Goal: Transaction & Acquisition: Book appointment/travel/reservation

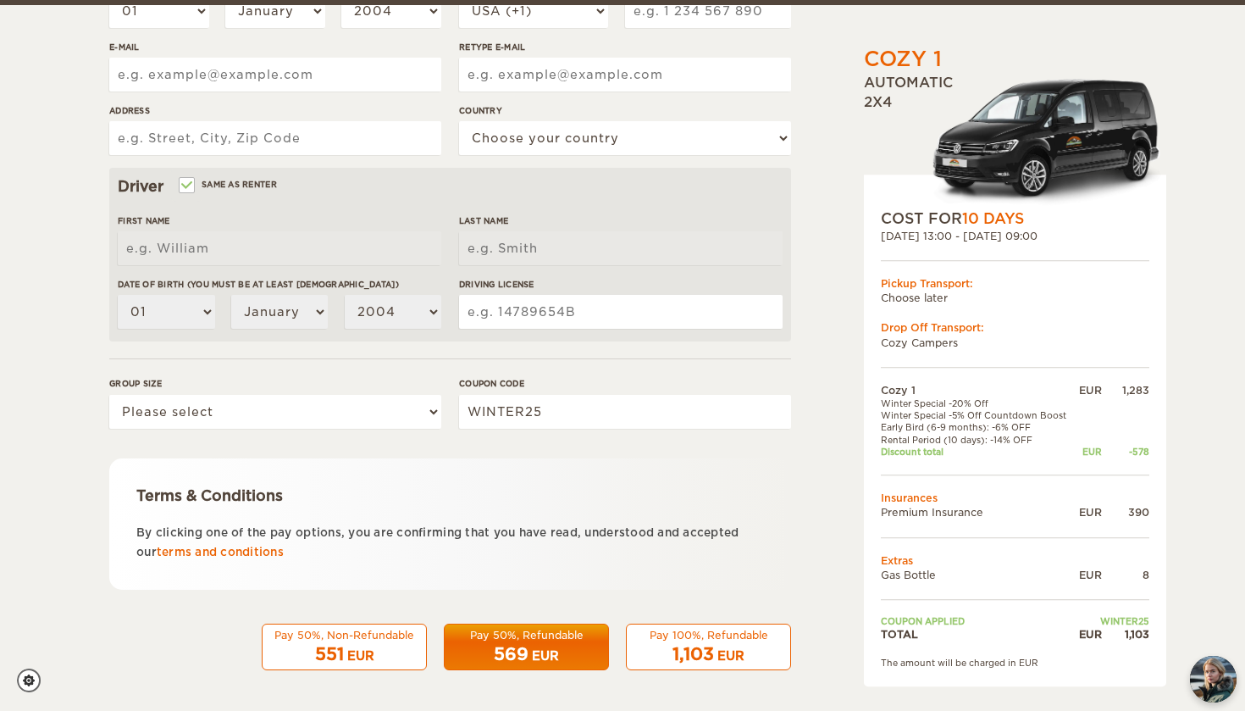
scroll to position [388, 0]
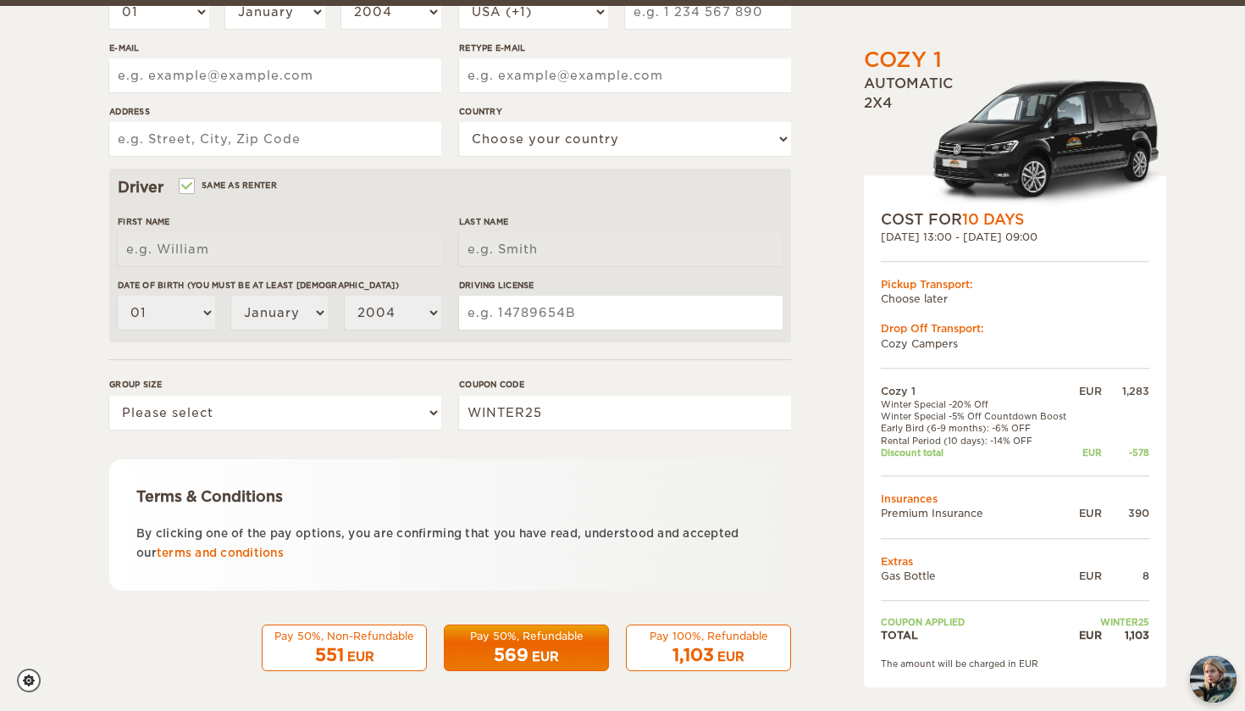
drag, startPoint x: 879, startPoint y: 281, endPoint x: 995, endPoint y: 347, distance: 133.5
click at [995, 347] on div "COST FOR 10 Days 17. Mar 2026 13:00 - 27. Mar 2026 09:00 Pickup Transport: Choo…" at bounding box center [1015, 431] width 302 height 512
click at [995, 347] on td "Cozy Campers" at bounding box center [1015, 343] width 268 height 14
drag, startPoint x: 884, startPoint y: 390, endPoint x: 988, endPoint y: 438, distance: 114.5
click at [988, 438] on tbody "Cozy 1 EUR 1,283 Winter Special -20% Off Winter Special -5% Off Countdown Boost…" at bounding box center [1015, 513] width 268 height 259
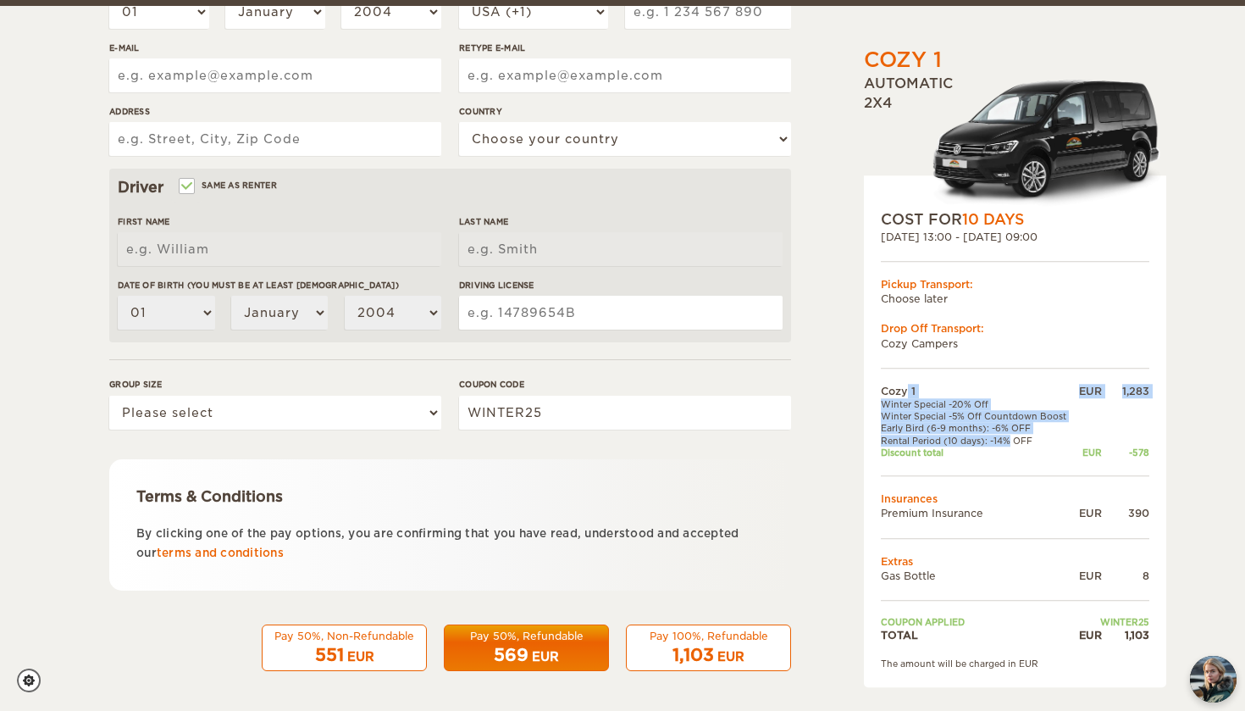
click at [988, 438] on td "Rental Period (10 days): -14% OFF" at bounding box center [978, 440] width 195 height 12
drag, startPoint x: 880, startPoint y: 395, endPoint x: 1184, endPoint y: 481, distance: 316.1
click at [1184, 481] on div "Cozy 1 Expand Collapse Total 1,103 EUR Automatic 2x4 COST FOR 10 Days 17. Mar 2…" at bounding box center [622, 162] width 1245 height 1101
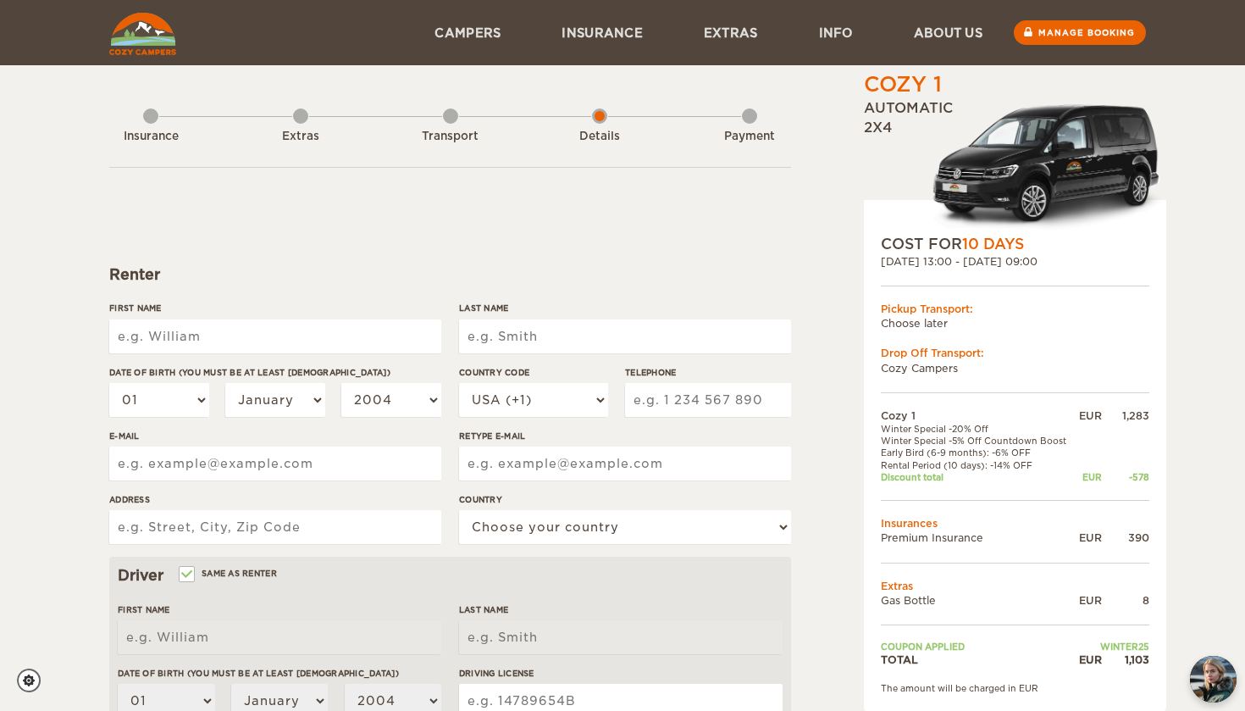
scroll to position [0, 0]
click at [133, 55] on link at bounding box center [142, 32] width 77 height 65
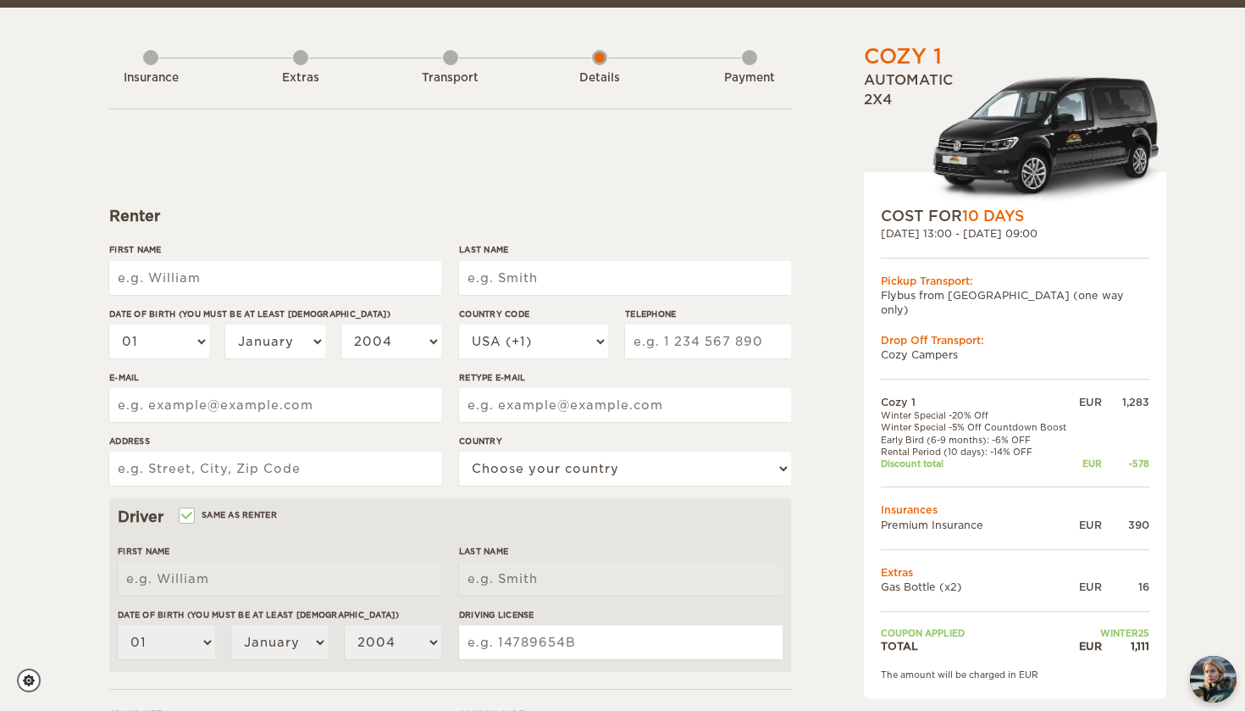
scroll to position [61, 0]
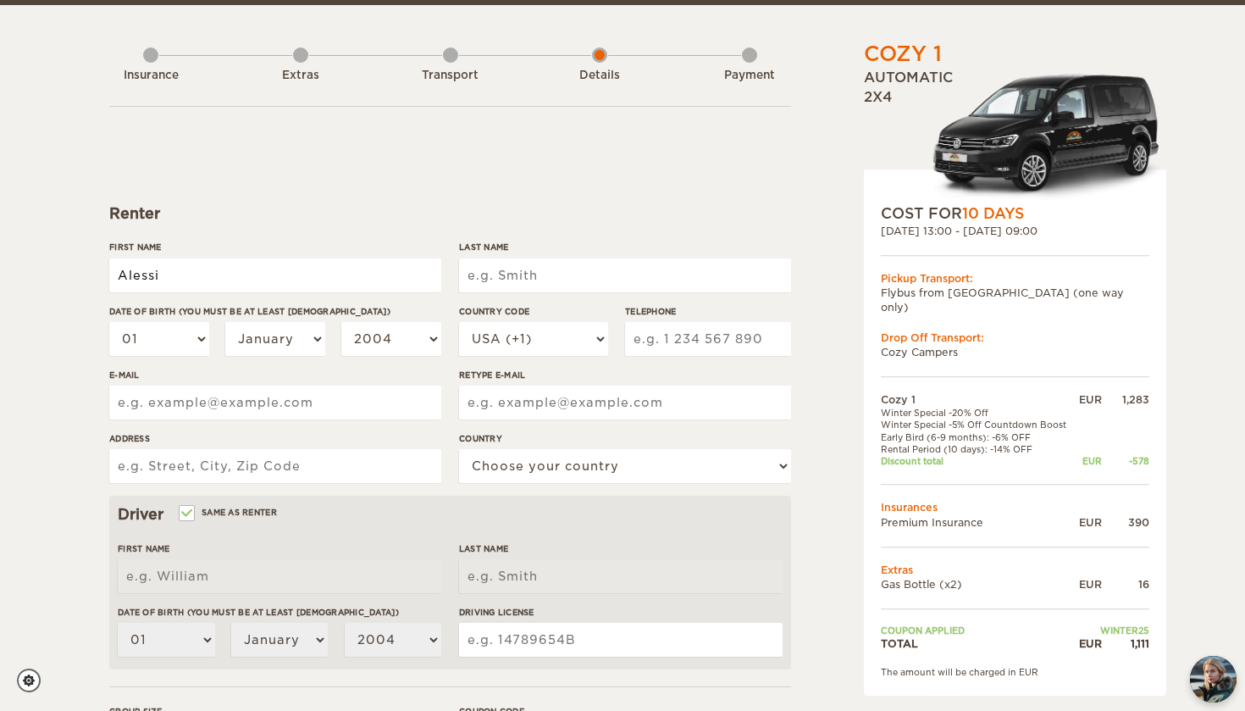
type input "Alessia"
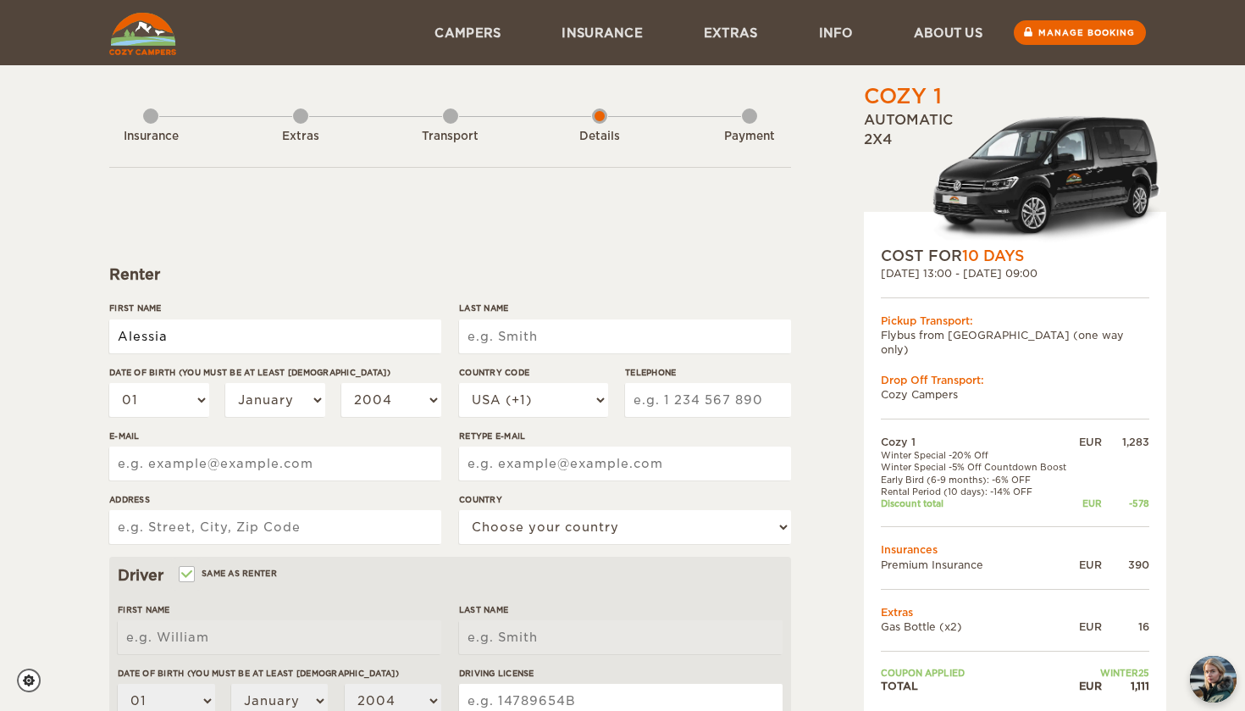
type input "Alessia"
type input "Leone"
click at [329, 394] on div "01 02 03 04 05 06 07 08 09 10 11 12 13 14 15 16 17 18 19 20 21 22 23 24 25 26 2…" at bounding box center [275, 406] width 332 height 47
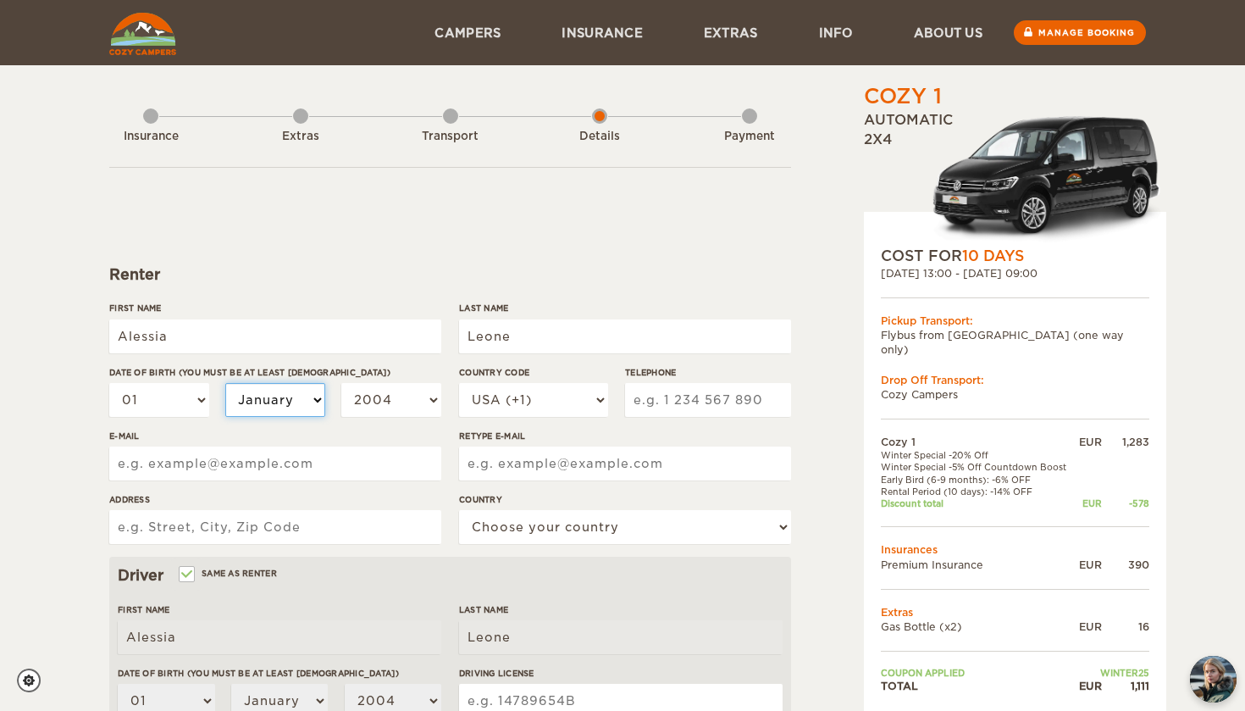
select select "04"
click at [282, 332] on input "Alessia" at bounding box center [275, 336] width 332 height 34
type input "[PERSON_NAME]"
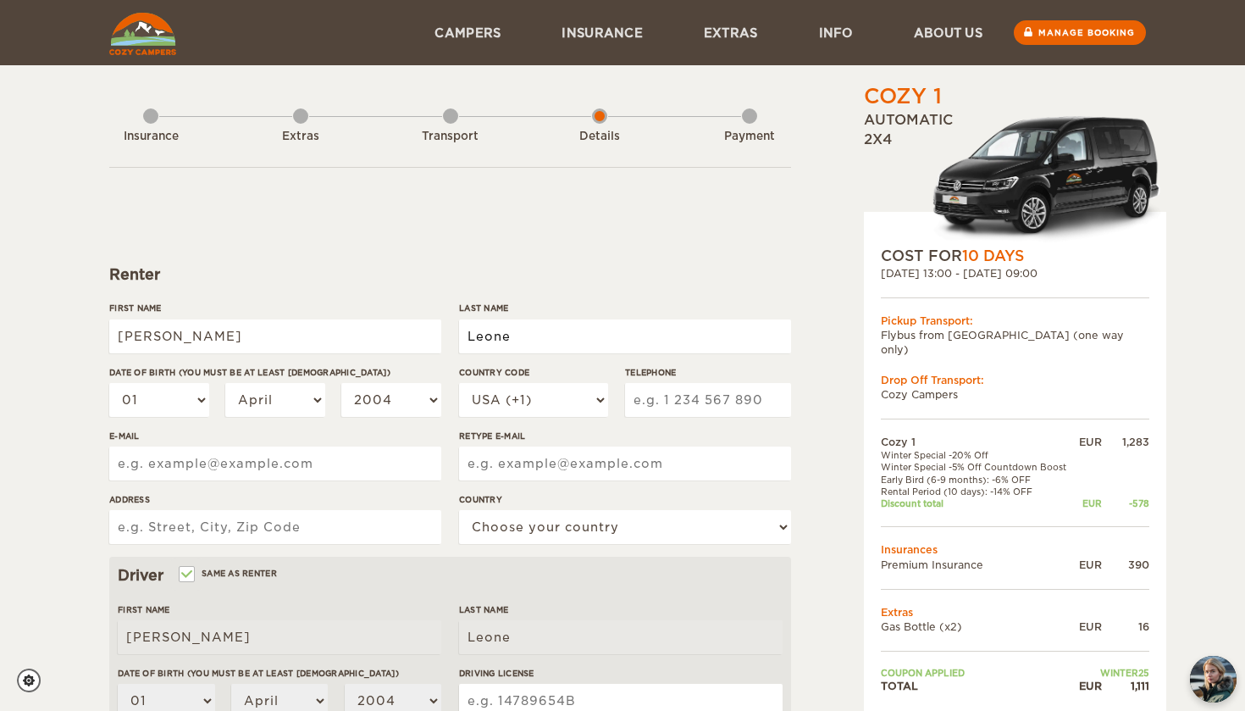
click at [600, 326] on input "Leone" at bounding box center [625, 336] width 332 height 34
click at [525, 340] on input "Leone" at bounding box center [625, 336] width 332 height 34
type input "Ghiara"
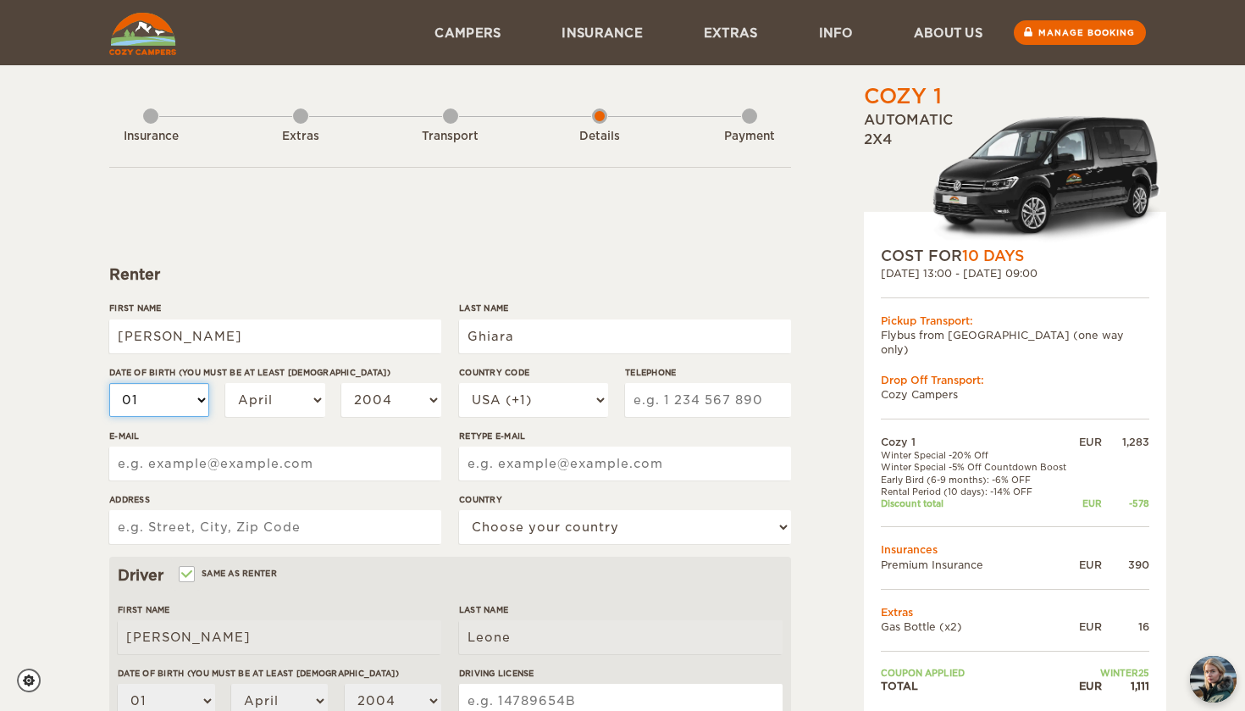
type input "Ghiara"
select select "08"
select select "05"
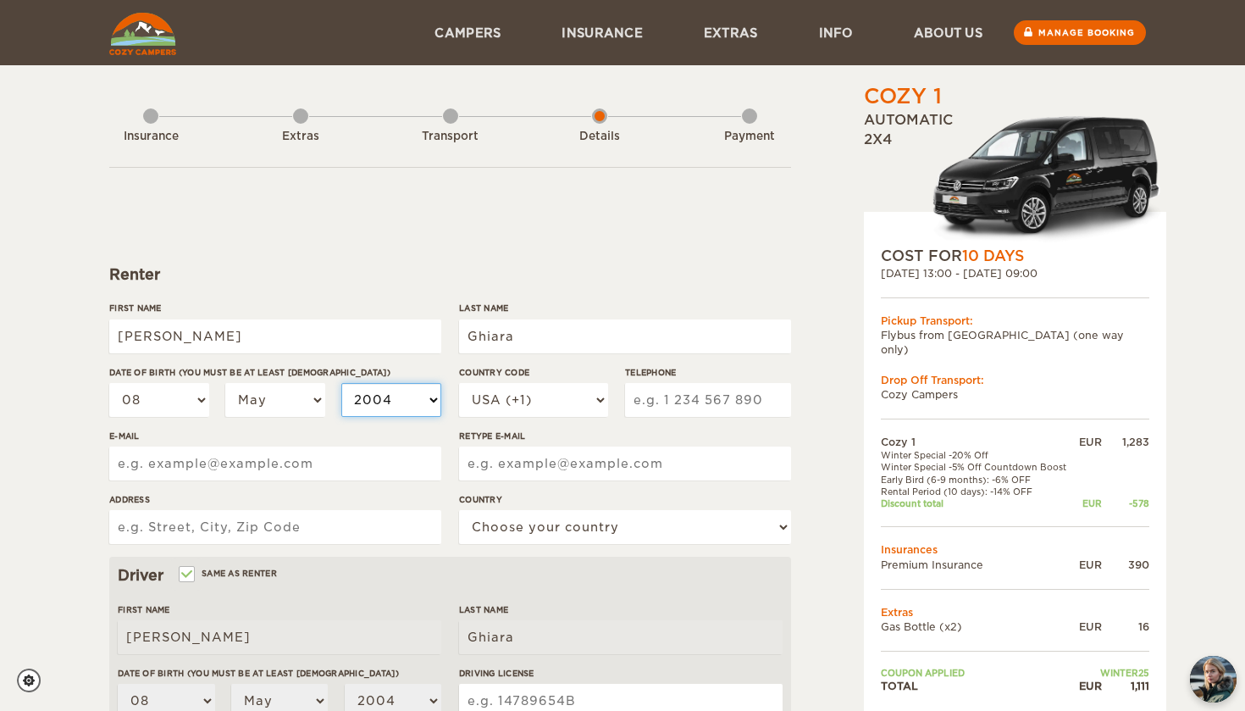
select select "1990"
select select "2000"
select select "39"
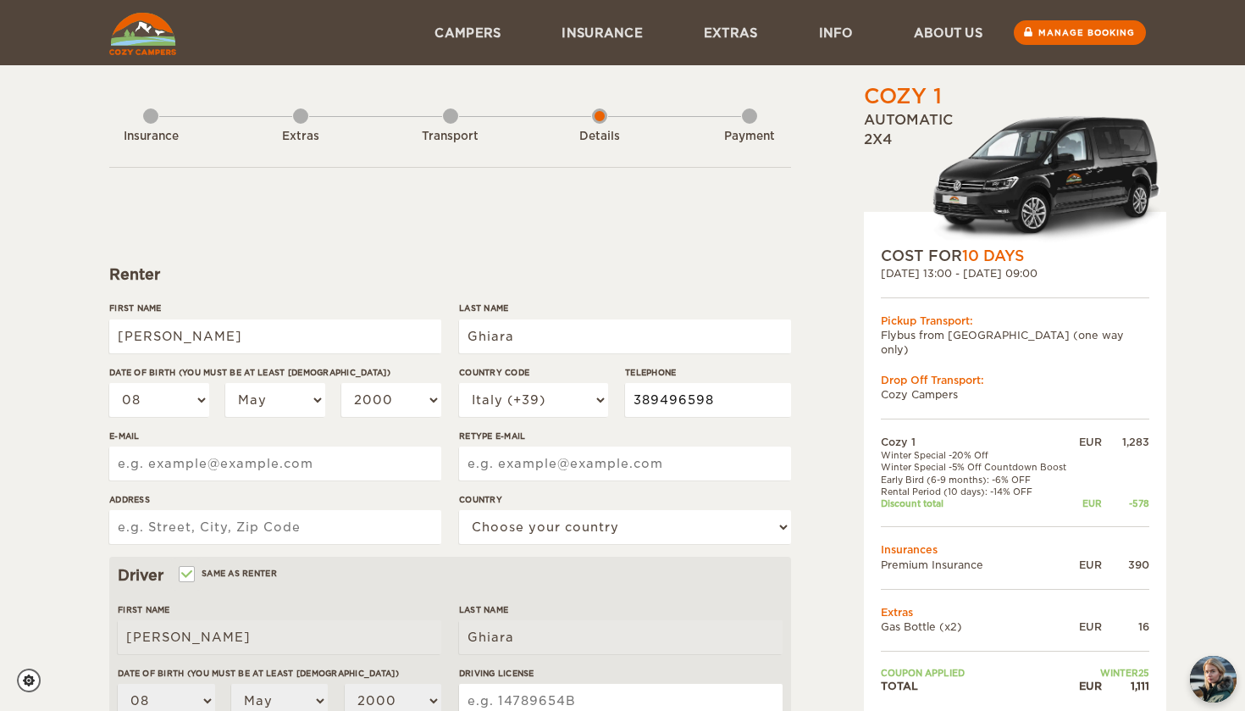
type input "3894965987"
type input "aleleo05@icloud.com"
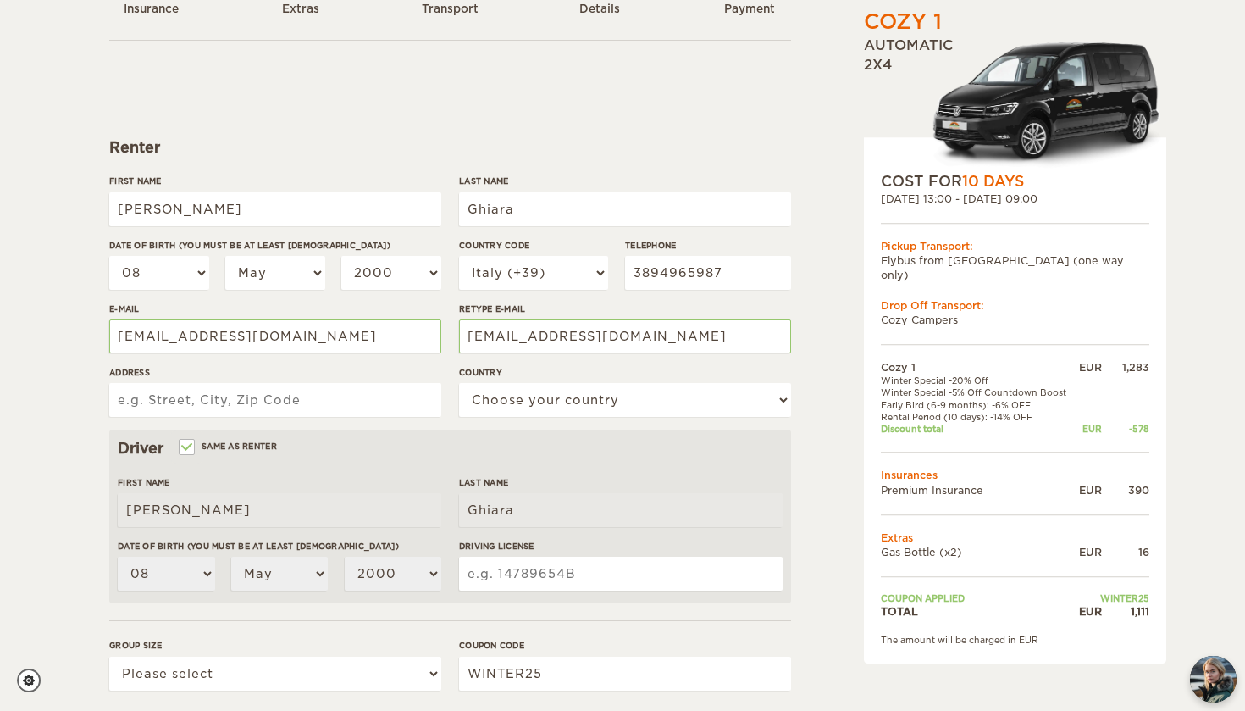
scroll to position [128, 0]
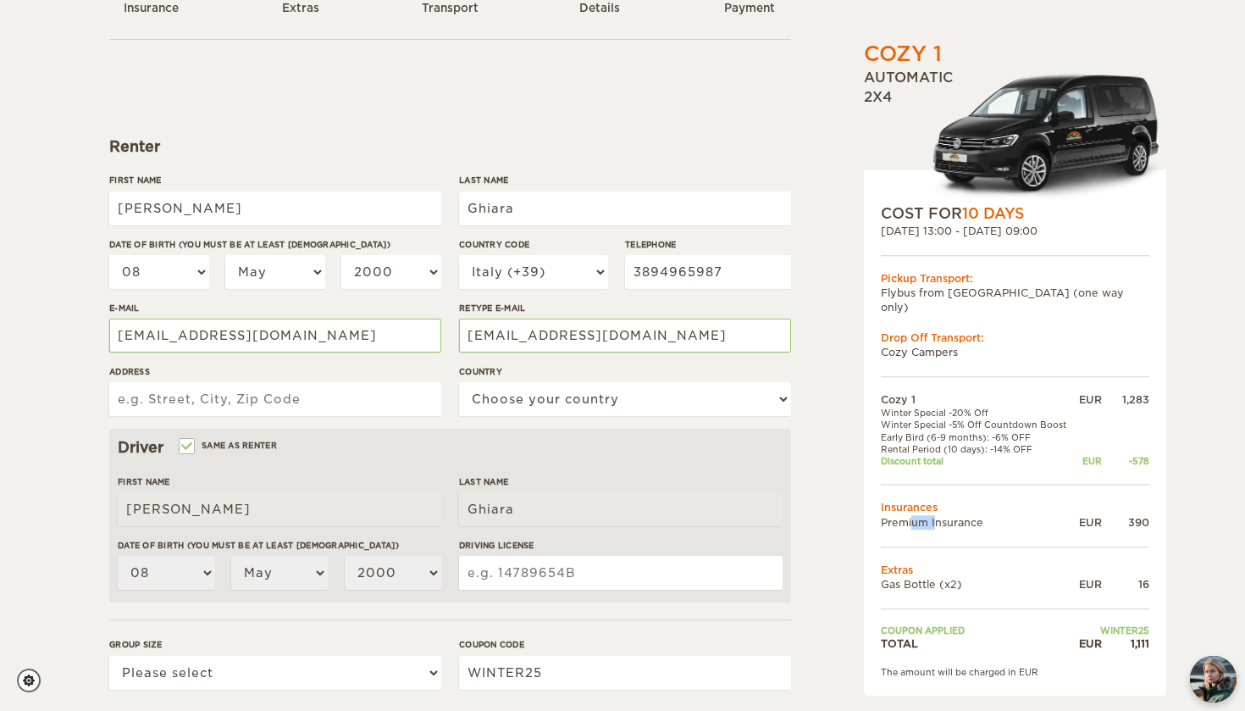
drag, startPoint x: 889, startPoint y: 506, endPoint x: 943, endPoint y: 506, distance: 54.2
click at [921, 515] on td "Premium Insurance" at bounding box center [978, 522] width 195 height 14
click at [943, 515] on td "Premium Insurance" at bounding box center [978, 522] width 195 height 14
click at [382, 396] on input "Address" at bounding box center [275, 399] width 332 height 34
type input "b"
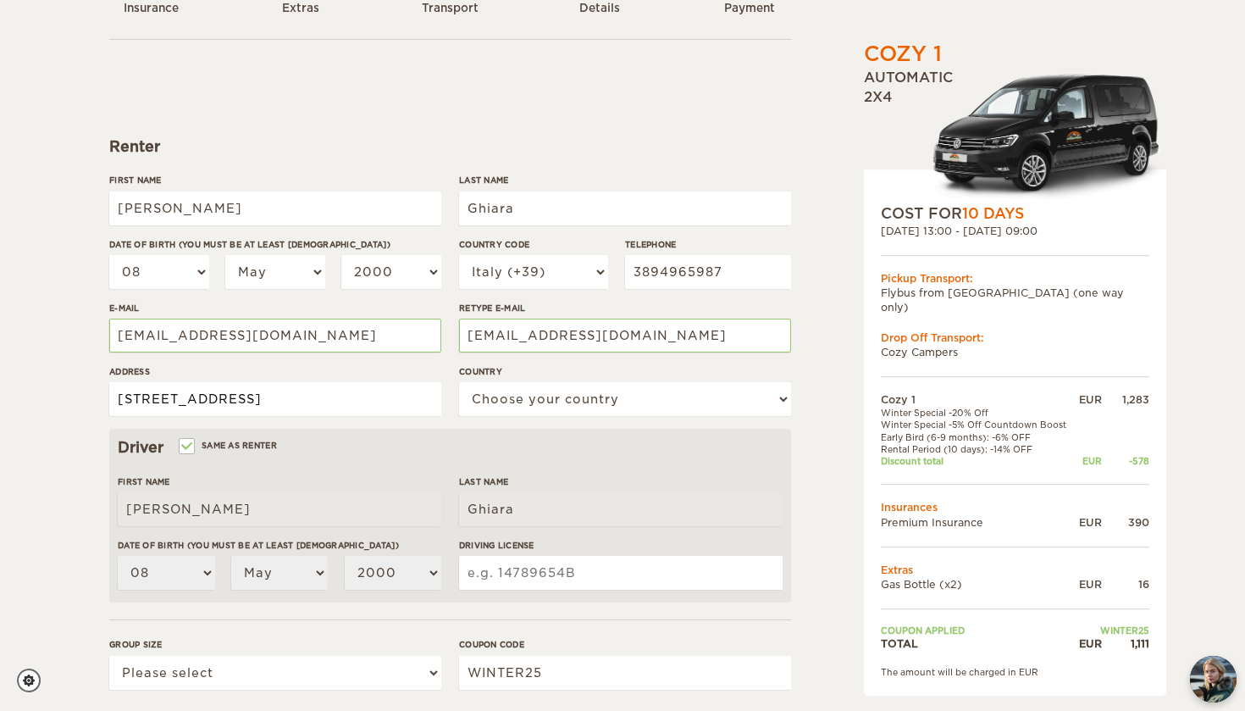
type input "via gaboardi 23"
select select "101"
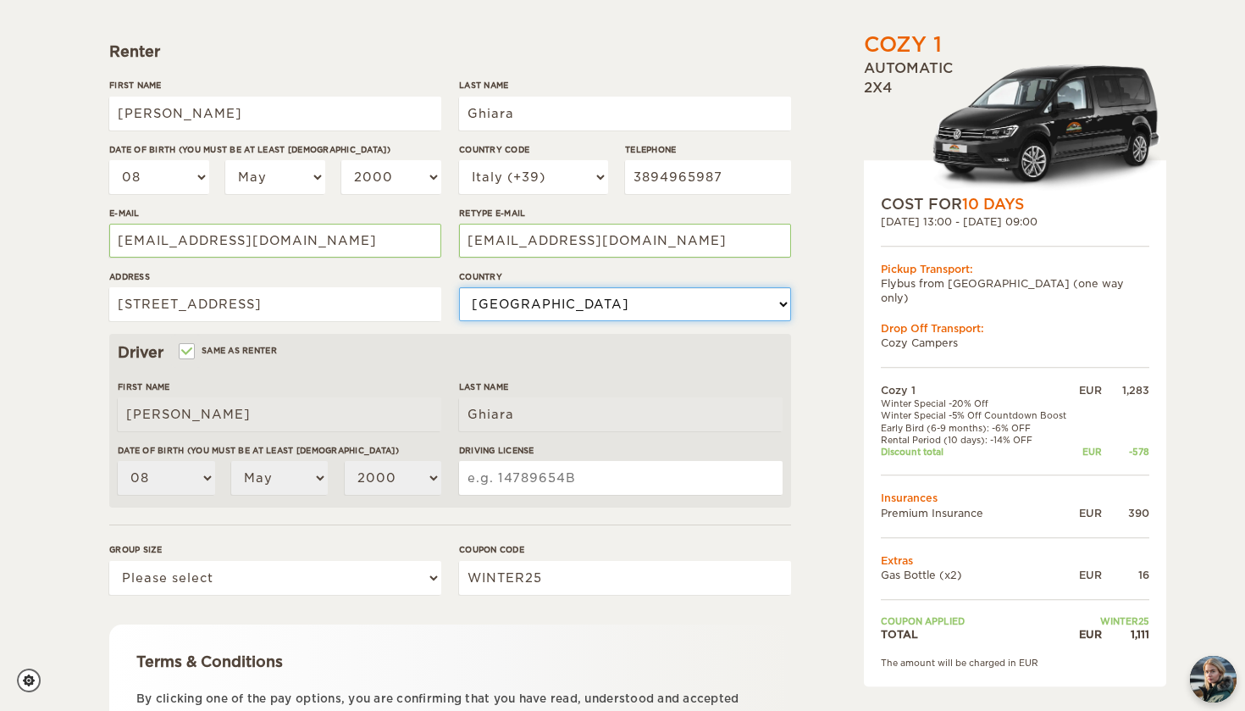
scroll to position [227, 0]
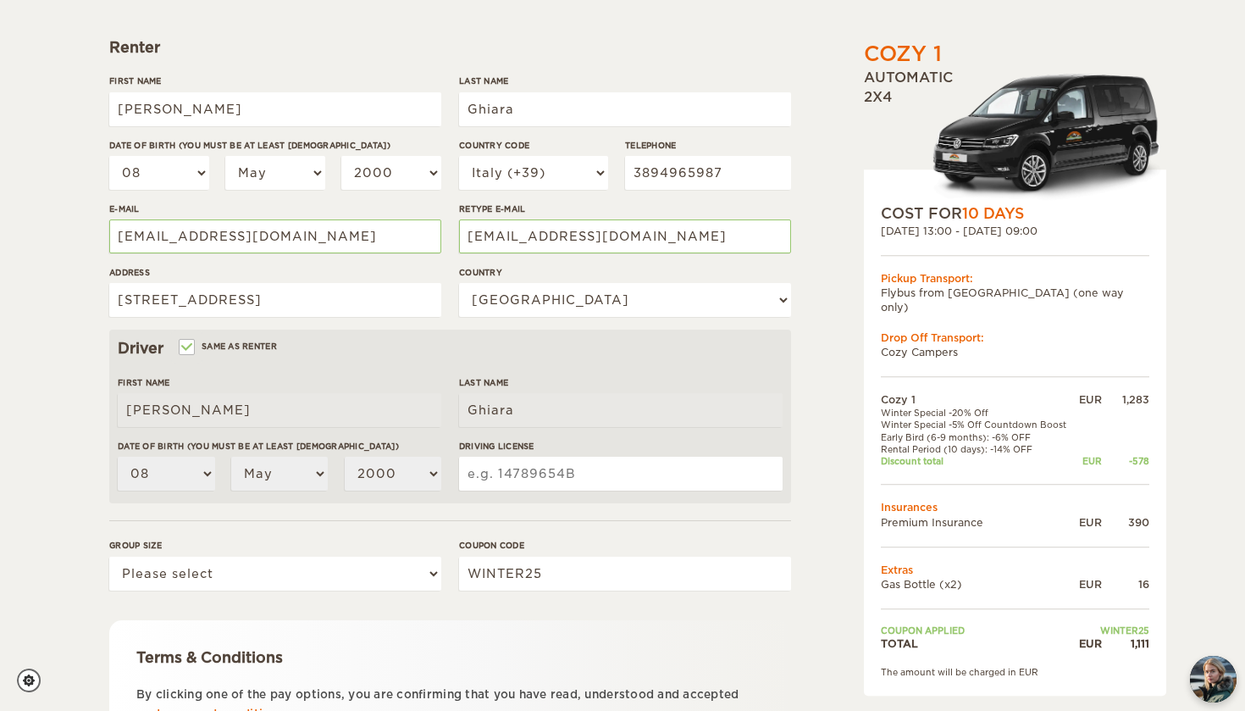
click at [373, 368] on div "Driver Same as renter First Name Tommaso Last Name Ghiara Date of birth (You mu…" at bounding box center [450, 416] width 682 height 174
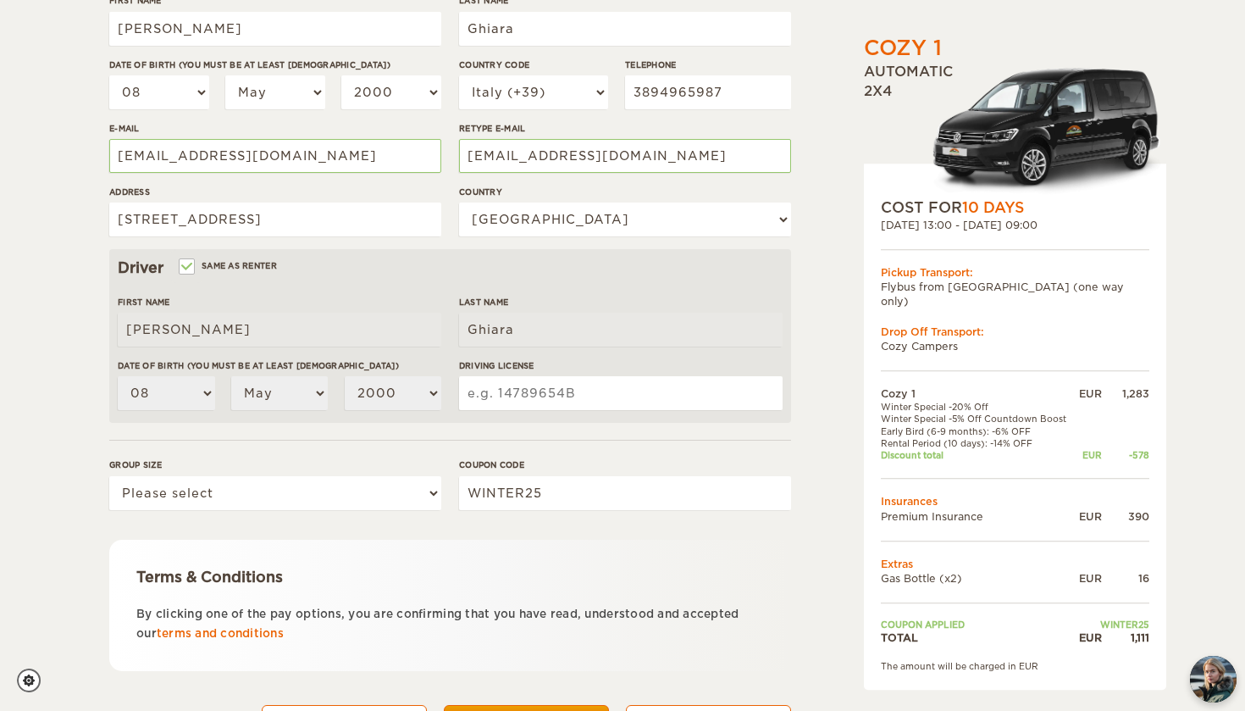
scroll to position [312, 0]
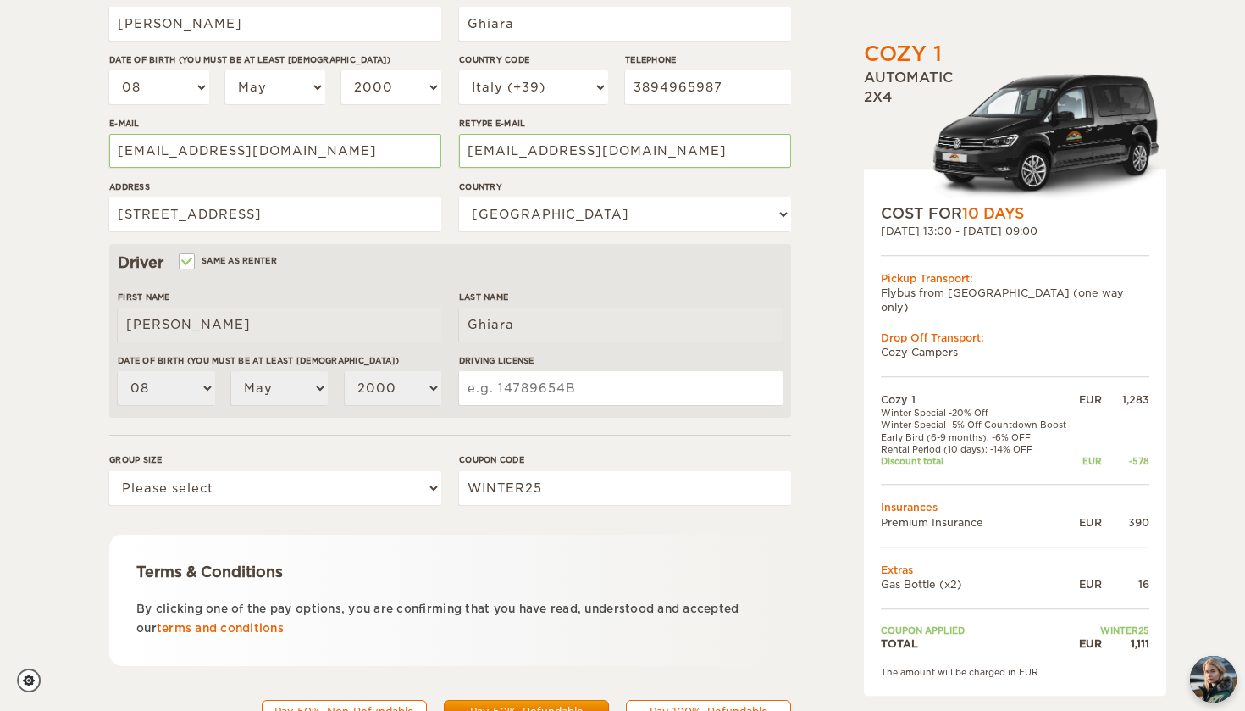
click at [493, 384] on input "Driving License" at bounding box center [620, 388] width 323 height 34
click at [517, 400] on input "Driving License" at bounding box center [620, 388] width 323 height 34
click at [528, 357] on label"] "Driving License" at bounding box center [620, 360] width 323 height 13
click at [528, 371] on input "Driving License" at bounding box center [620, 388] width 323 height 34
click at [528, 357] on label"] "Driving License" at bounding box center [620, 360] width 323 height 13
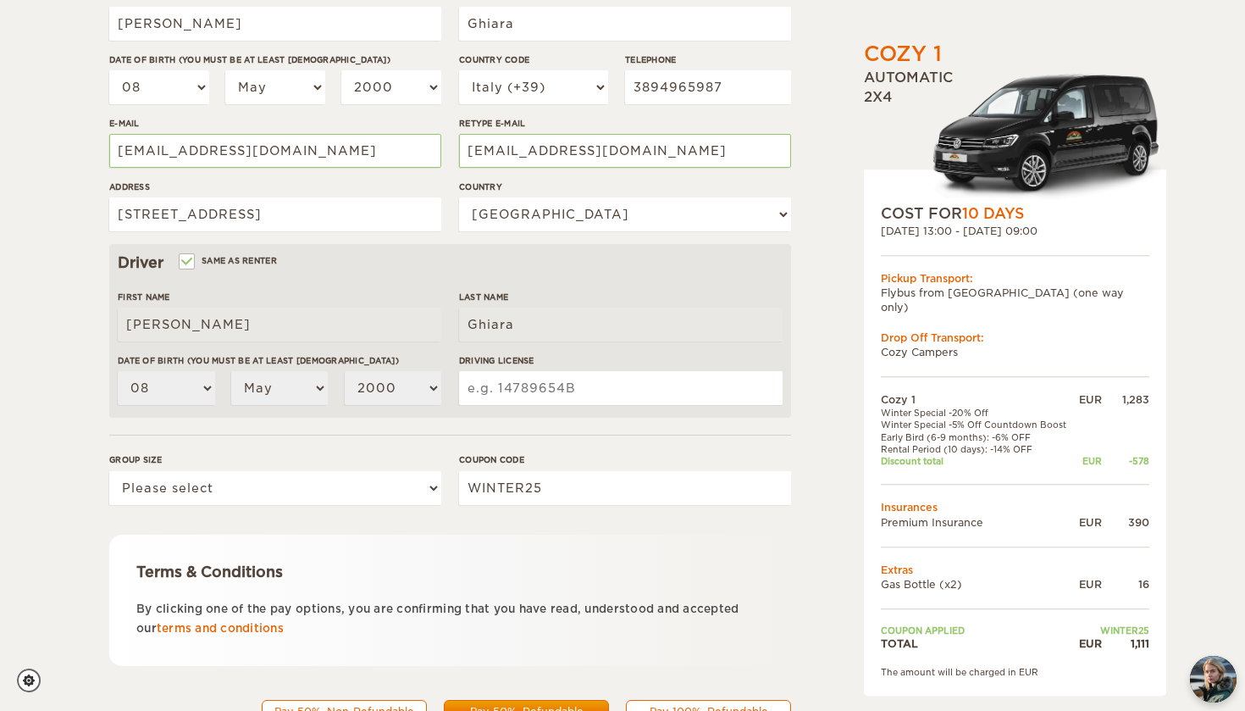
click at [528, 371] on input "Driving License" at bounding box center [620, 388] width 323 height 34
click at [528, 357] on label"] "Driving License" at bounding box center [620, 360] width 323 height 13
click at [528, 371] on input "Driving License" at bounding box center [620, 388] width 323 height 34
click at [526, 376] on input "Driving License" at bounding box center [620, 388] width 323 height 34
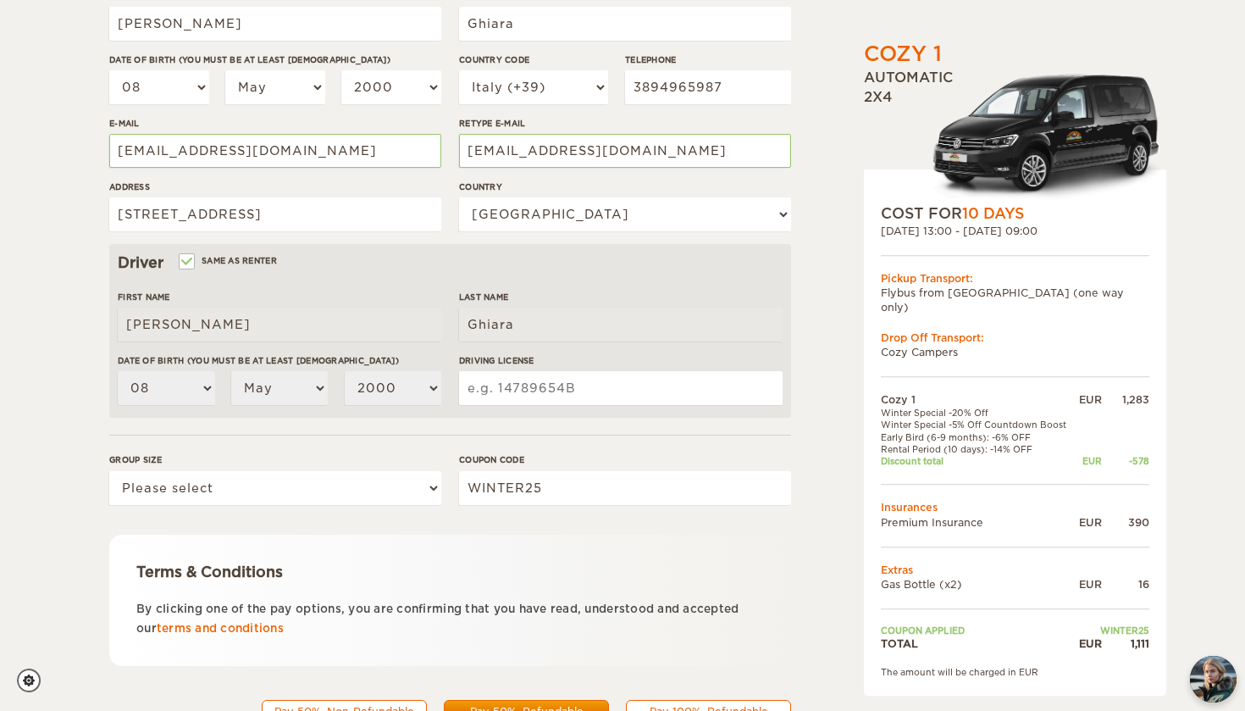
click at [526, 376] on input "Driving License" at bounding box center [620, 388] width 323 height 34
select select "2"
click at [412, 515] on form "Renter First Name Tommaso Last Name Ghiara Date of birth (You must be at least …" at bounding box center [450, 300] width 682 height 892
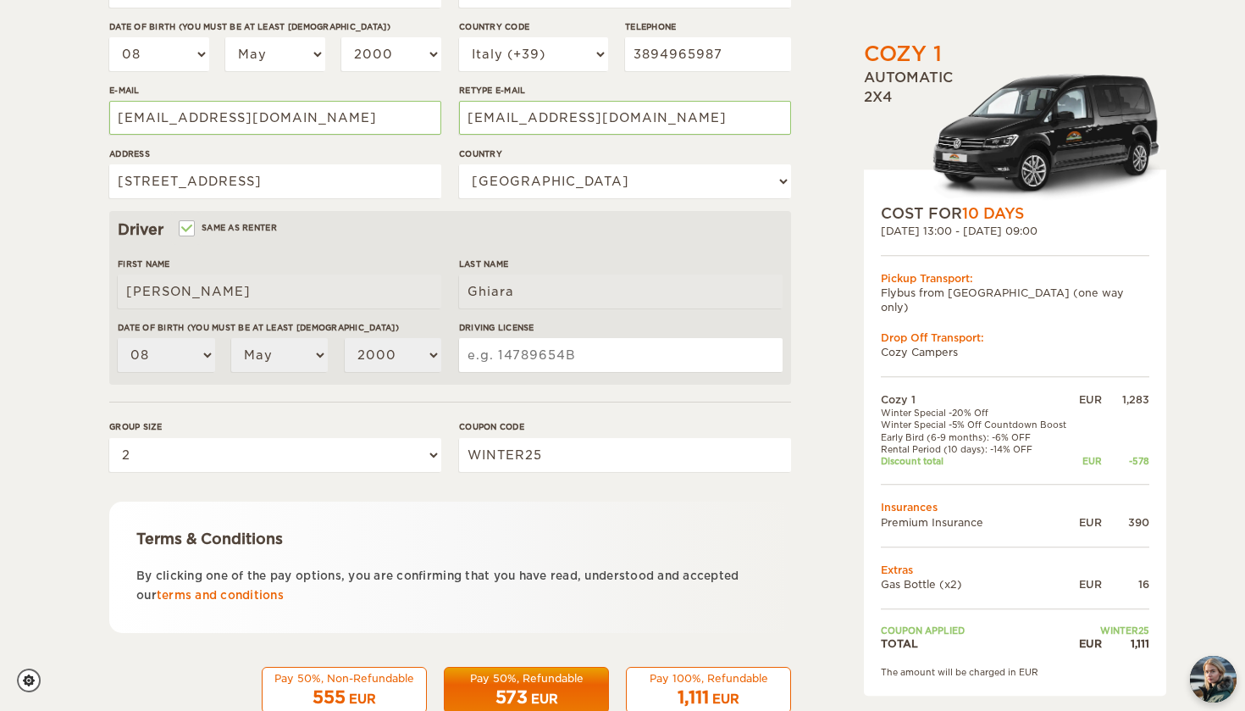
scroll to position [375, 0]
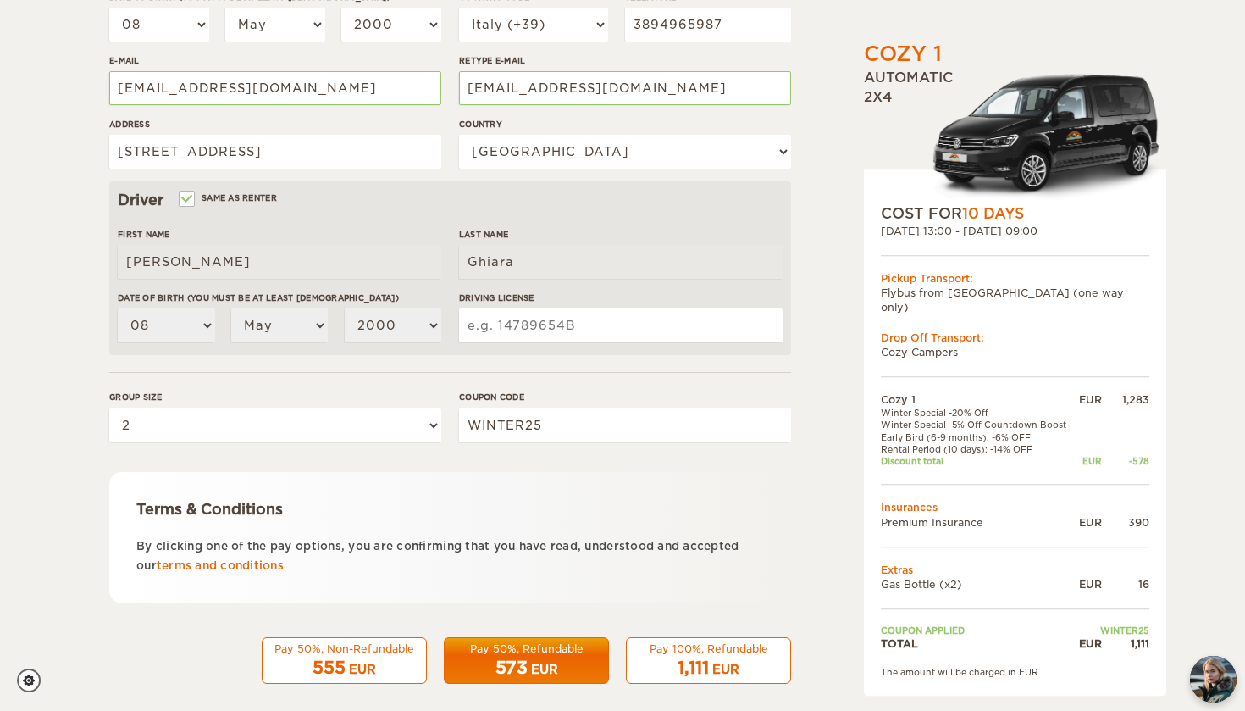
click at [235, 549] on p "By clicking one of the pay options, you are confirming that you have read, unde…" at bounding box center [450, 556] width 628 height 40
click at [239, 563] on link "terms and conditions" at bounding box center [220, 565] width 127 height 13
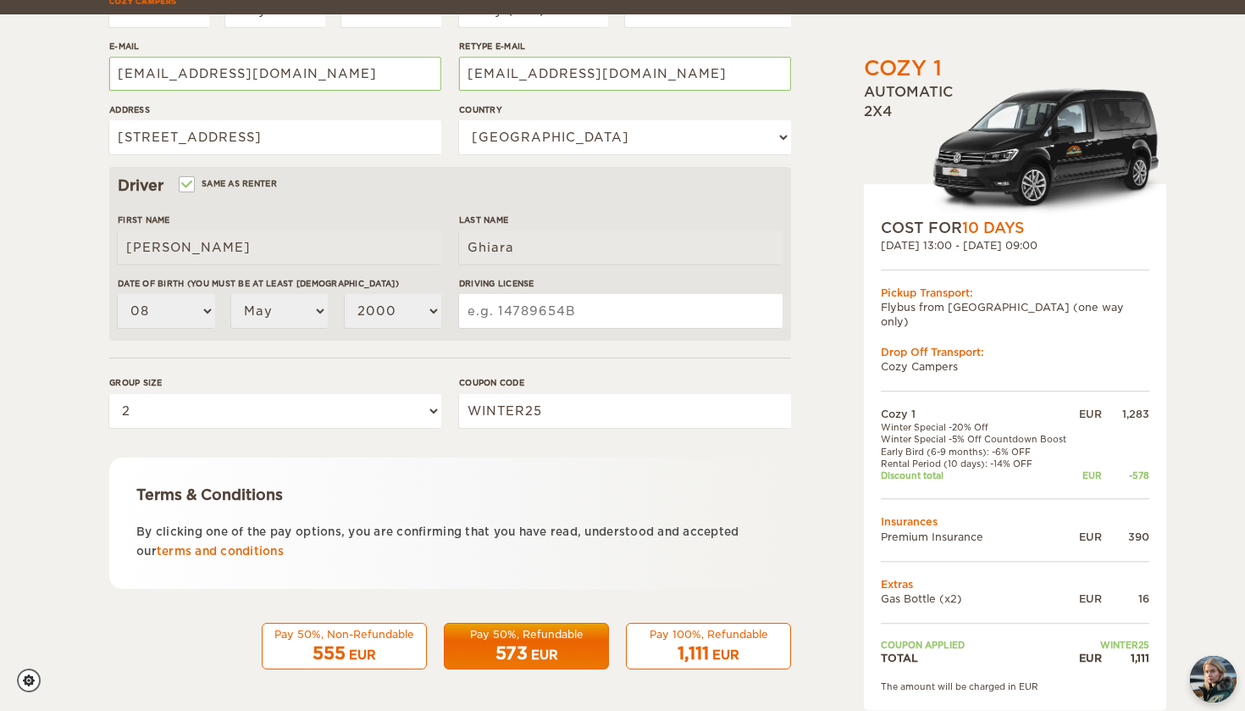
scroll to position [388, 0]
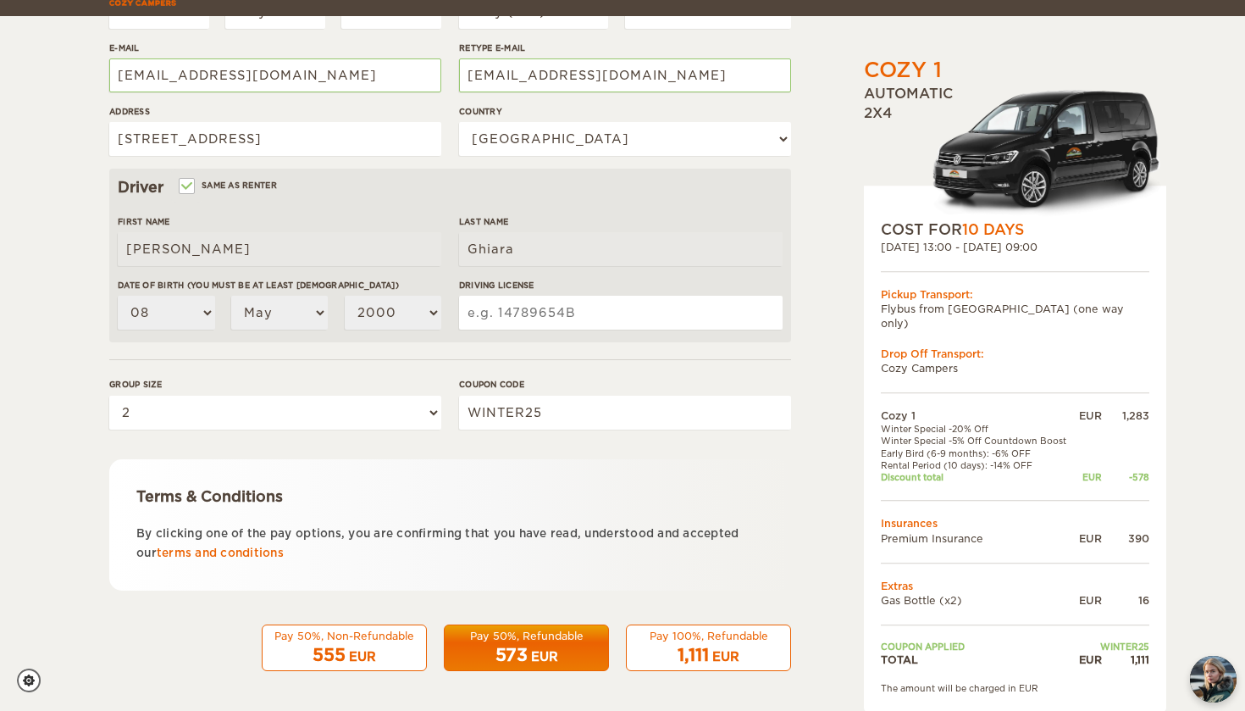
click at [712, 302] on input "Driving License" at bounding box center [620, 313] width 323 height 34
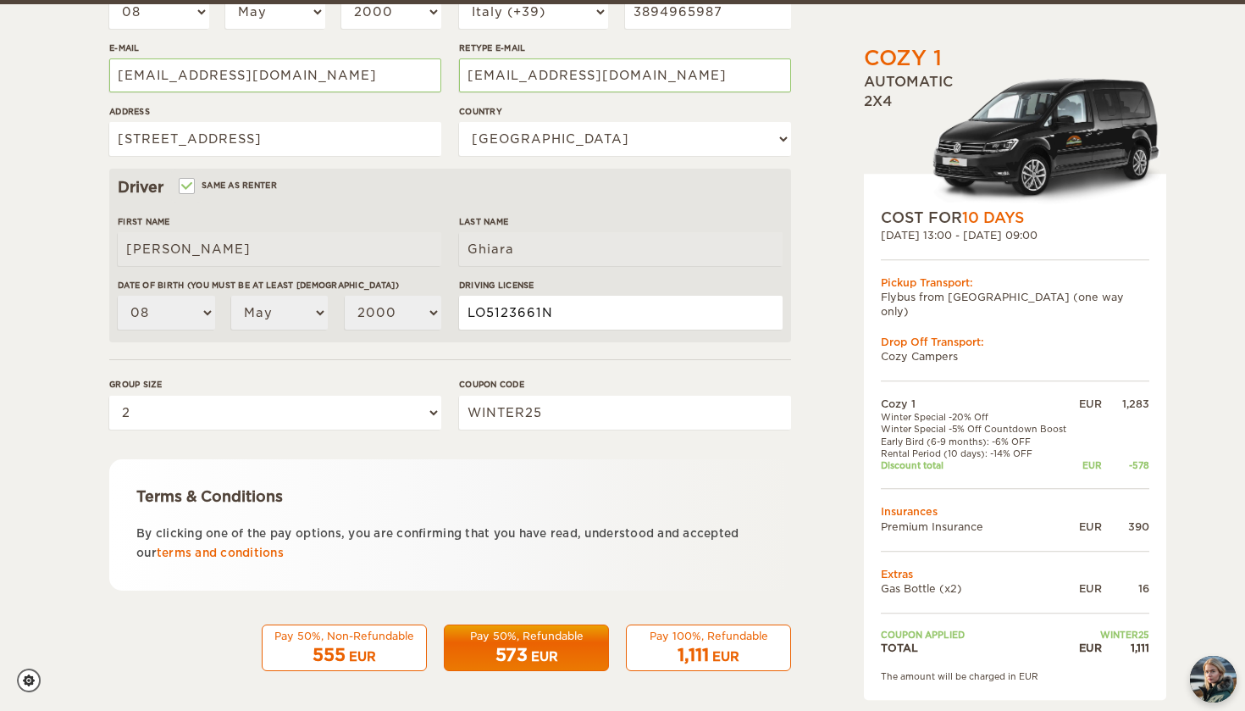
type input "LO5123661N"
drag, startPoint x: 954, startPoint y: 235, endPoint x: 975, endPoint y: 235, distance: 20.3
click at [975, 235] on div "17. Mar 2026 13:00 - 27. Mar 2026 09:00" at bounding box center [1015, 235] width 268 height 14
drag, startPoint x: 952, startPoint y: 232, endPoint x: 982, endPoint y: 233, distance: 29.7
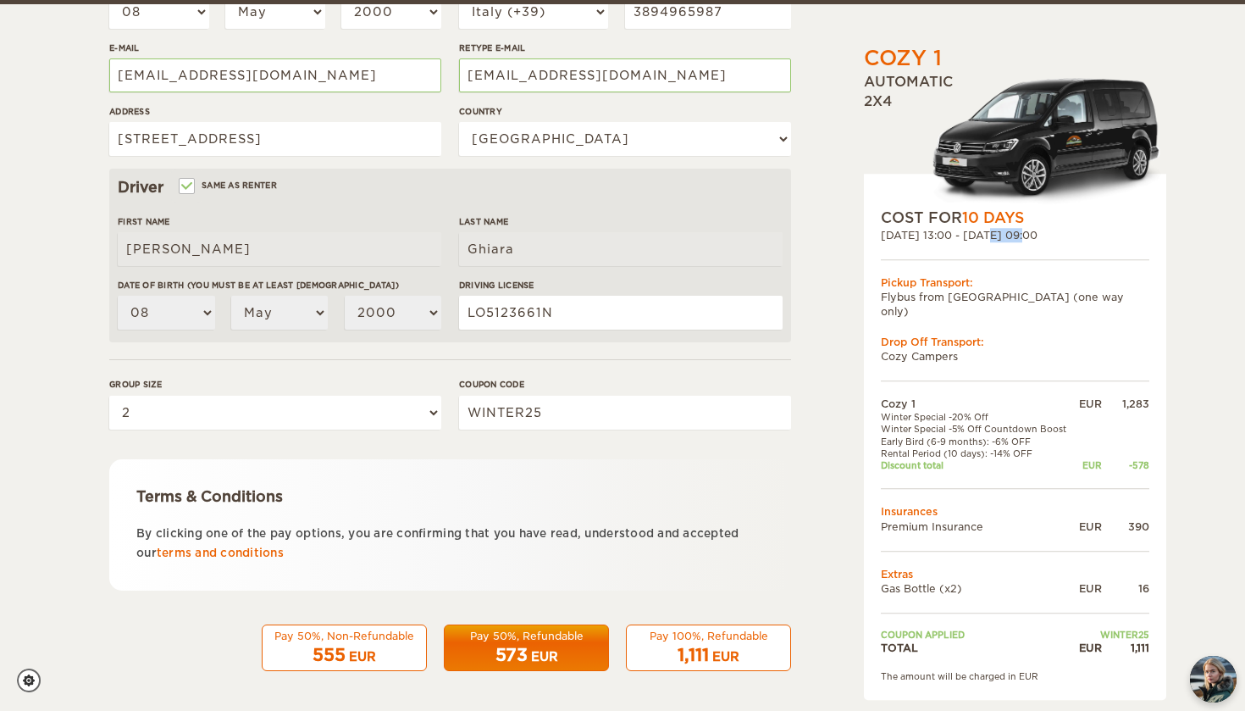
click at [982, 233] on div "17. Mar 2026 13:00 - 27. Mar 2026 09:00" at bounding box center [1015, 235] width 268 height 14
drag, startPoint x: 954, startPoint y: 232, endPoint x: 983, endPoint y: 232, distance: 28.8
click at [983, 232] on div "17. Mar 2026 13:00 - 27. Mar 2026 09:00" at bounding box center [1015, 235] width 268 height 14
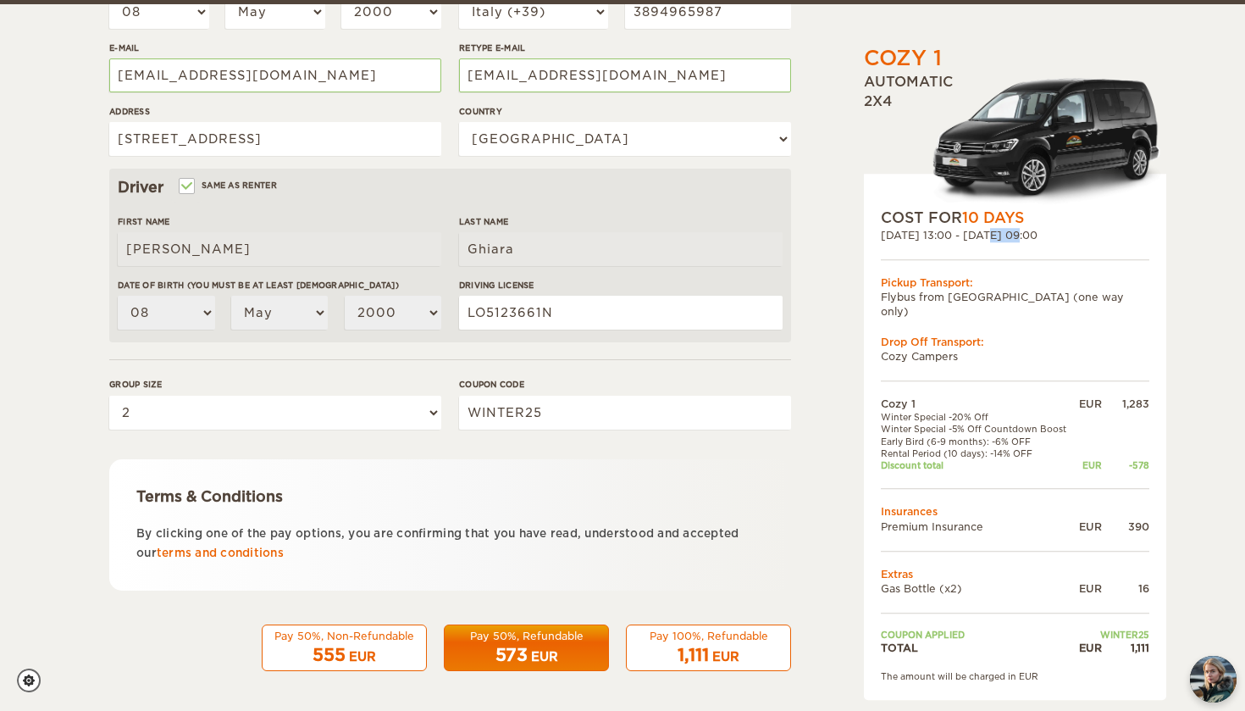
drag, startPoint x: 979, startPoint y: 234, endPoint x: 952, endPoint y: 235, distance: 27.1
click at [952, 235] on div "17. Mar 2026 13:00 - 27. Mar 2026 09:00" at bounding box center [1015, 235] width 268 height 14
click at [1194, 666] on img "chat-button" at bounding box center [1213, 679] width 50 height 50
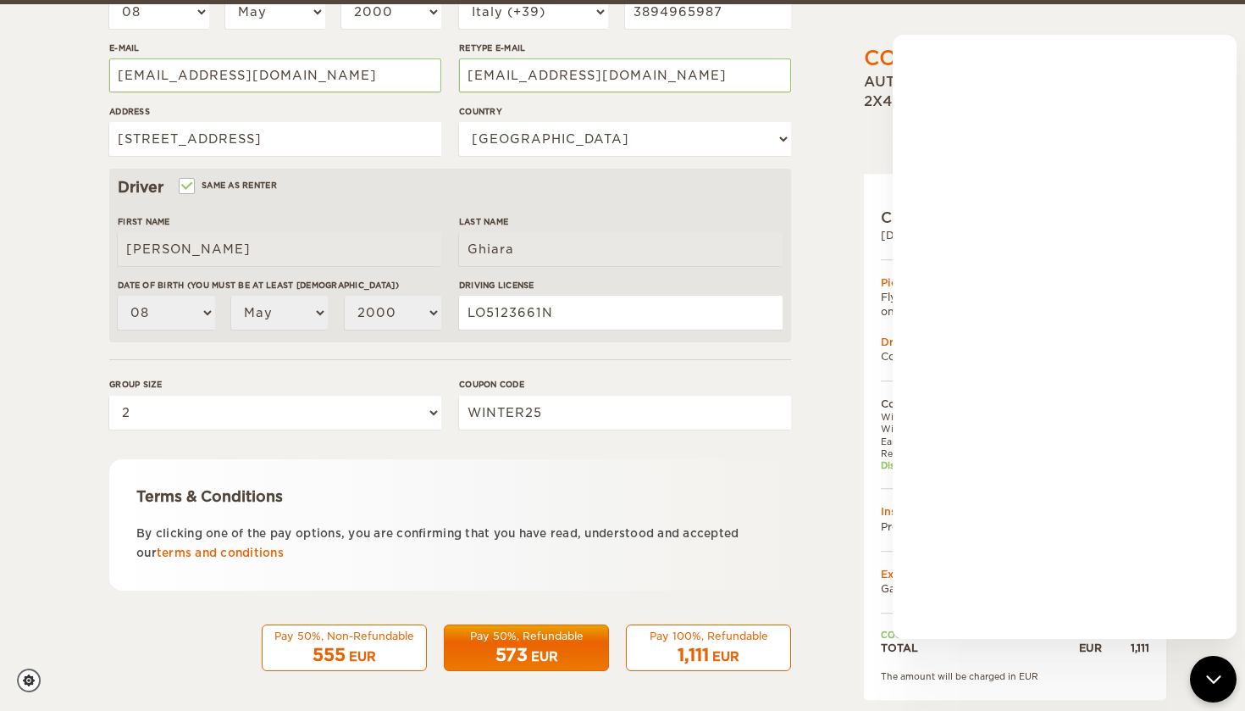
click at [851, 280] on div "Cozy 1 Expand Collapse Total 1,111 EUR Automatic 2x4 COST FOR 10 Days 17. Mar 2…" at bounding box center [972, 195] width 328 height 1002
click at [1191, 663] on div "chat-button" at bounding box center [1213, 679] width 50 height 50
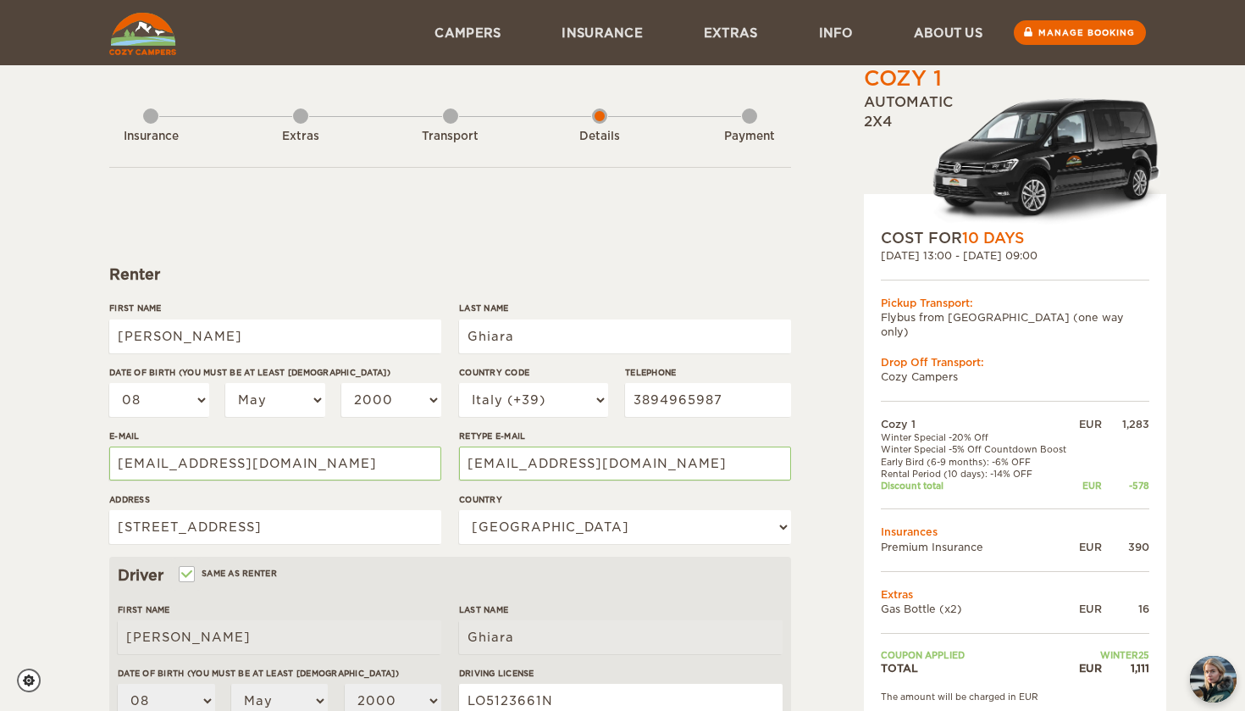
scroll to position [0, 0]
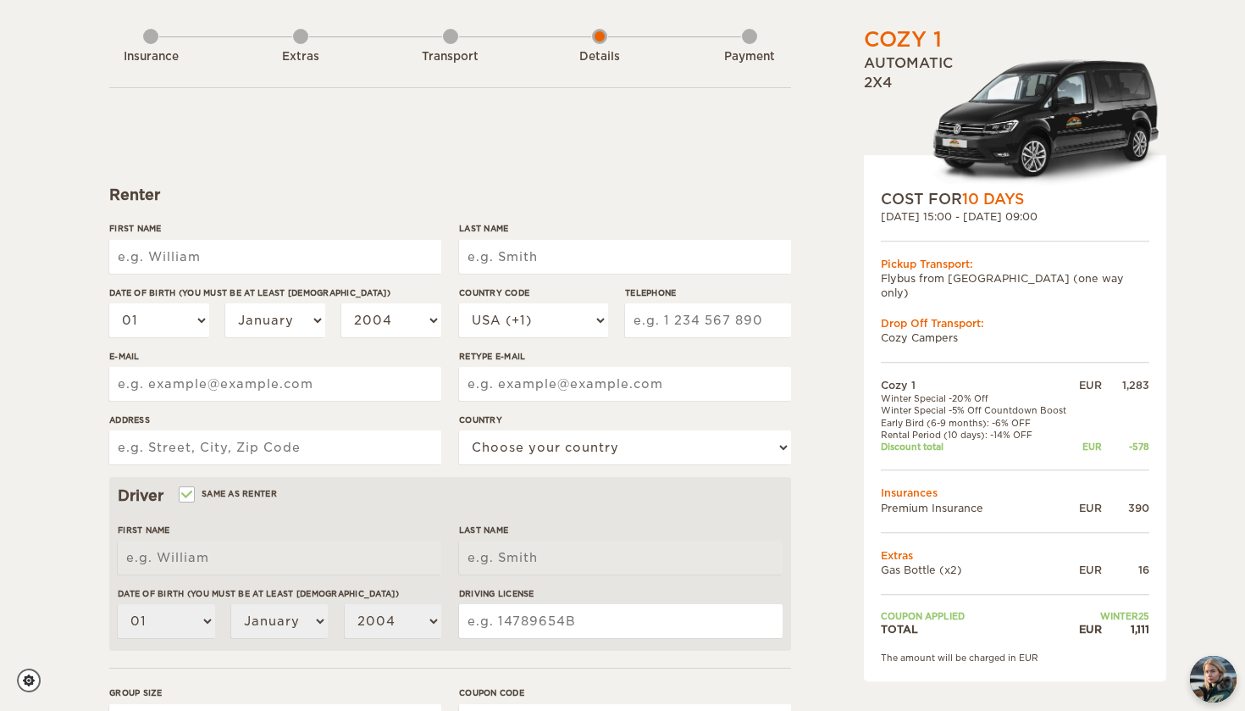
scroll to position [99, 0]
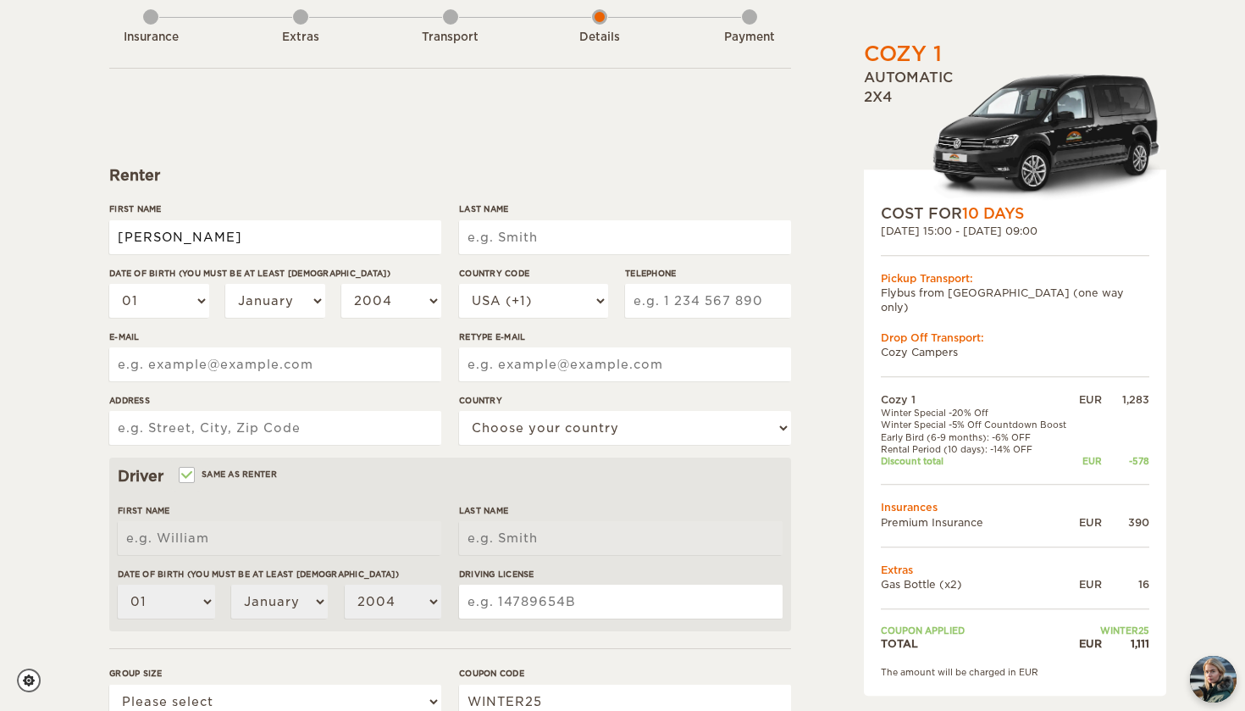
type input "[PERSON_NAME]"
type input "Ghiara"
select select "08"
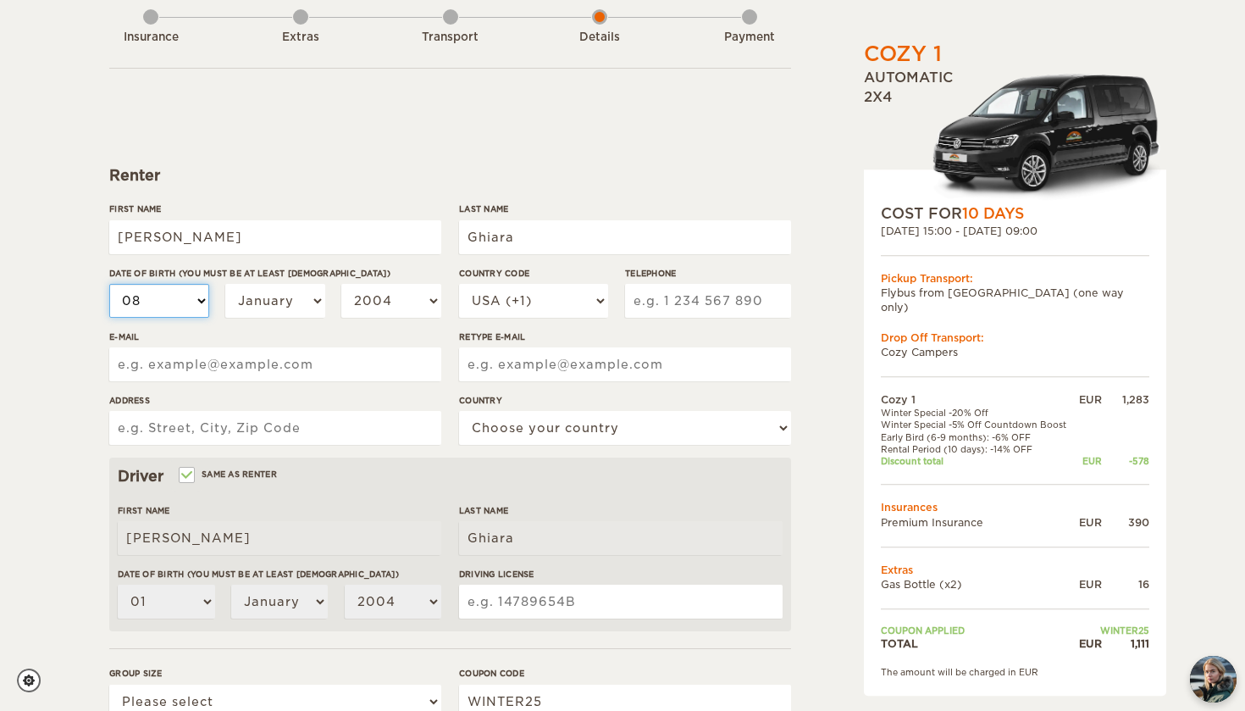
select select "08"
select select "05"
select select "2000"
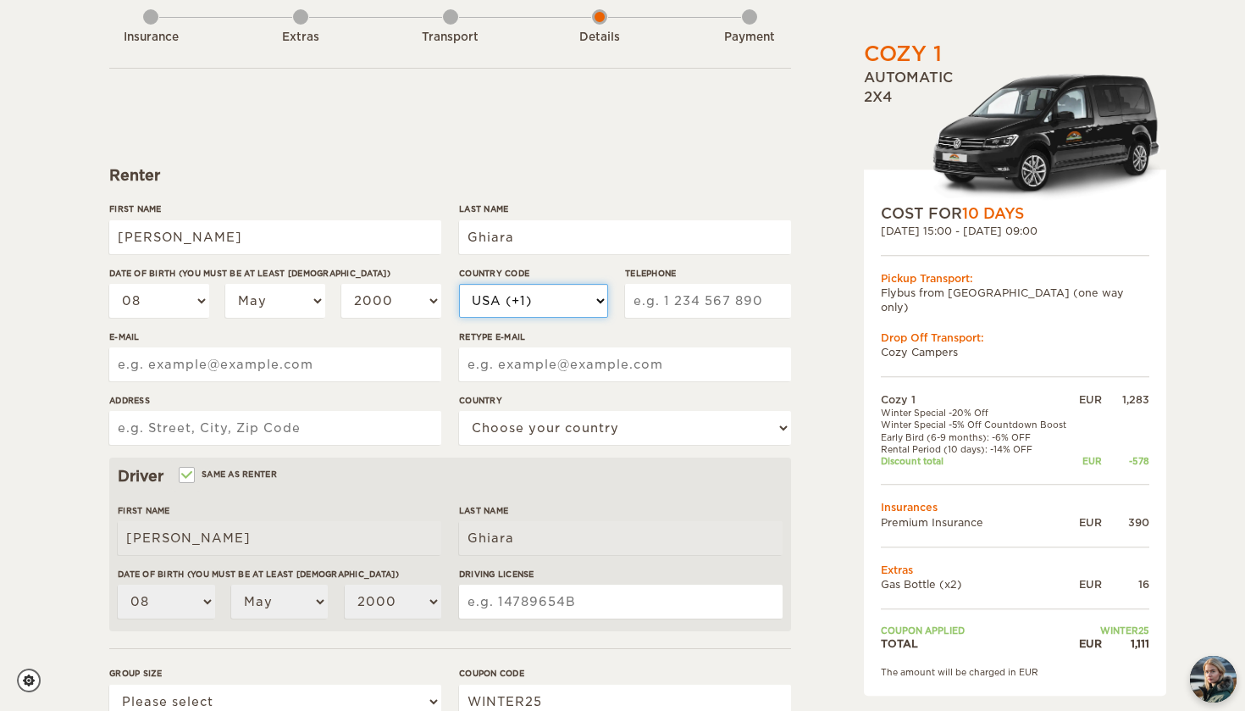
select select "39"
click at [686, 274] on label"] "Telephone" at bounding box center [708, 273] width 166 height 13
click at [686, 284] on input "Telephone" at bounding box center [708, 301] width 166 height 34
click at [686, 274] on label"] "Telephone" at bounding box center [708, 273] width 166 height 13
click at [686, 284] on input "Telephone" at bounding box center [708, 301] width 166 height 34
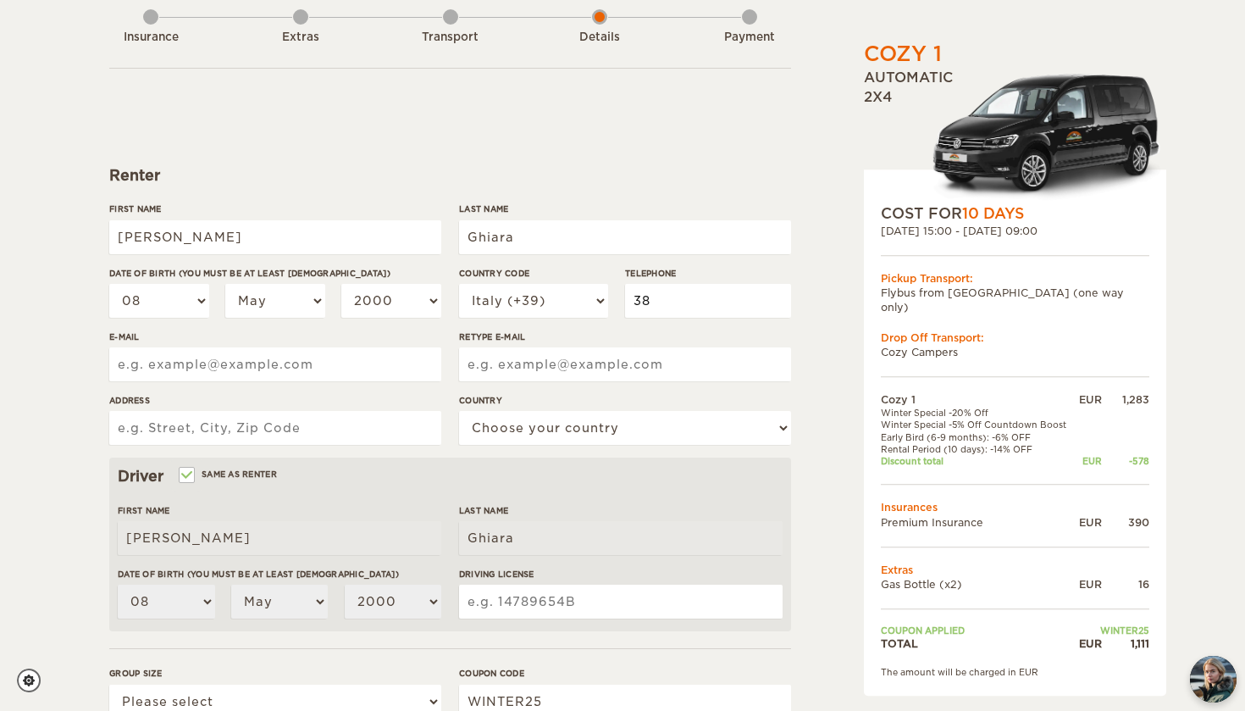
type input "389"
type input "3894965987"
type input "aleleo05@icloud.com"
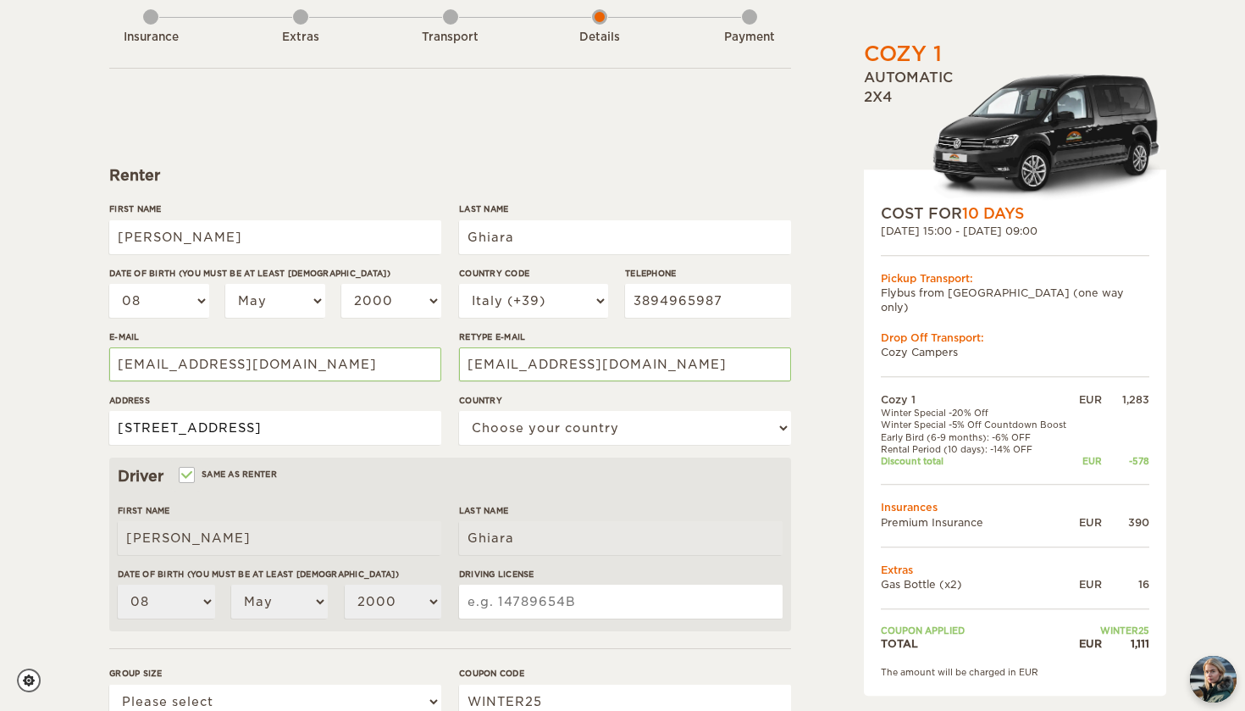
type input "via gaboardi 23"
select select "101"
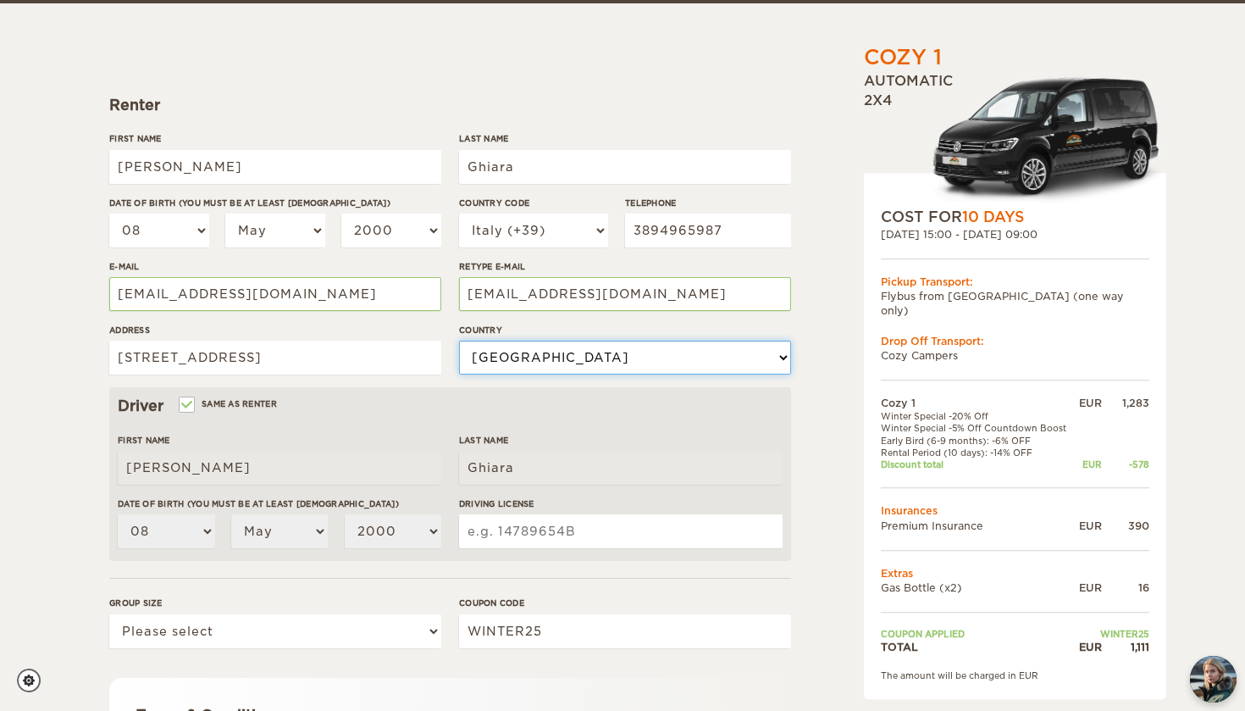
scroll to position [173, 0]
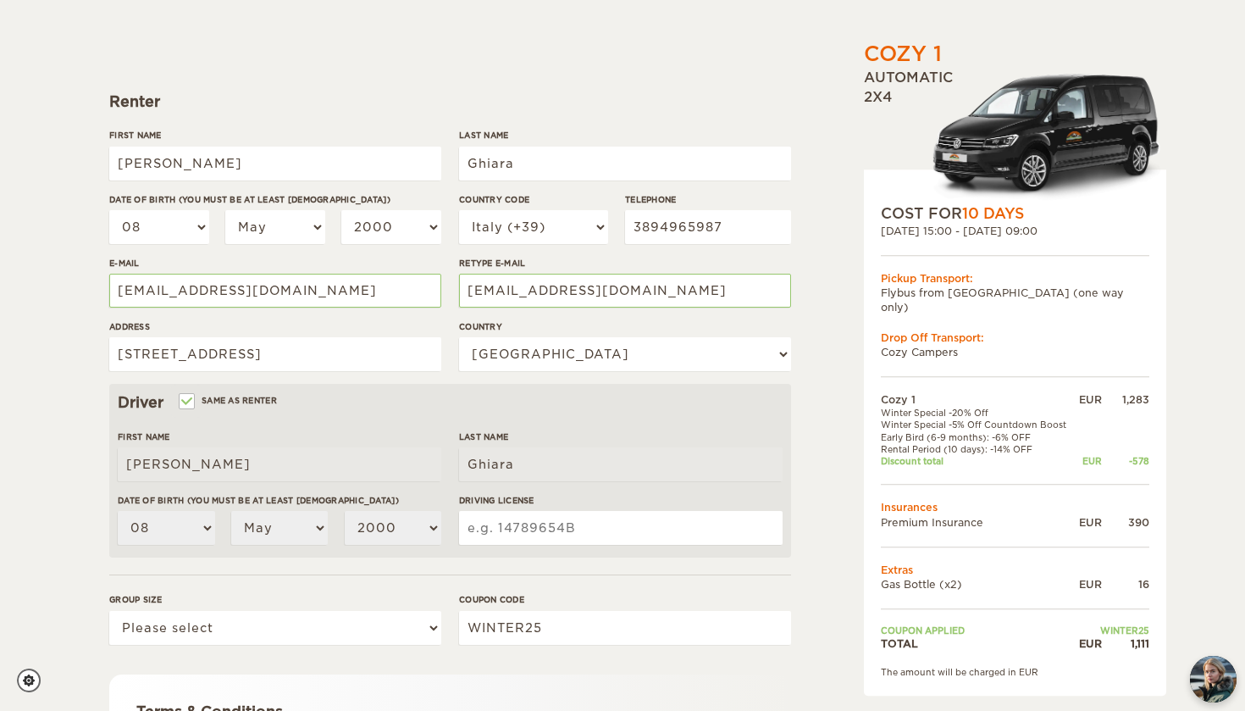
click at [505, 520] on input "Driving License" at bounding box center [620, 528] width 323 height 34
type input "LO5123661N"
click at [252, 637] on select "Please select 1 2" at bounding box center [275, 628] width 332 height 34
select select "2"
click at [506, 570] on form "Renter First Name Tommaso Last Name Ghiara Date of birth (You must be at least …" at bounding box center [450, 440] width 682 height 892
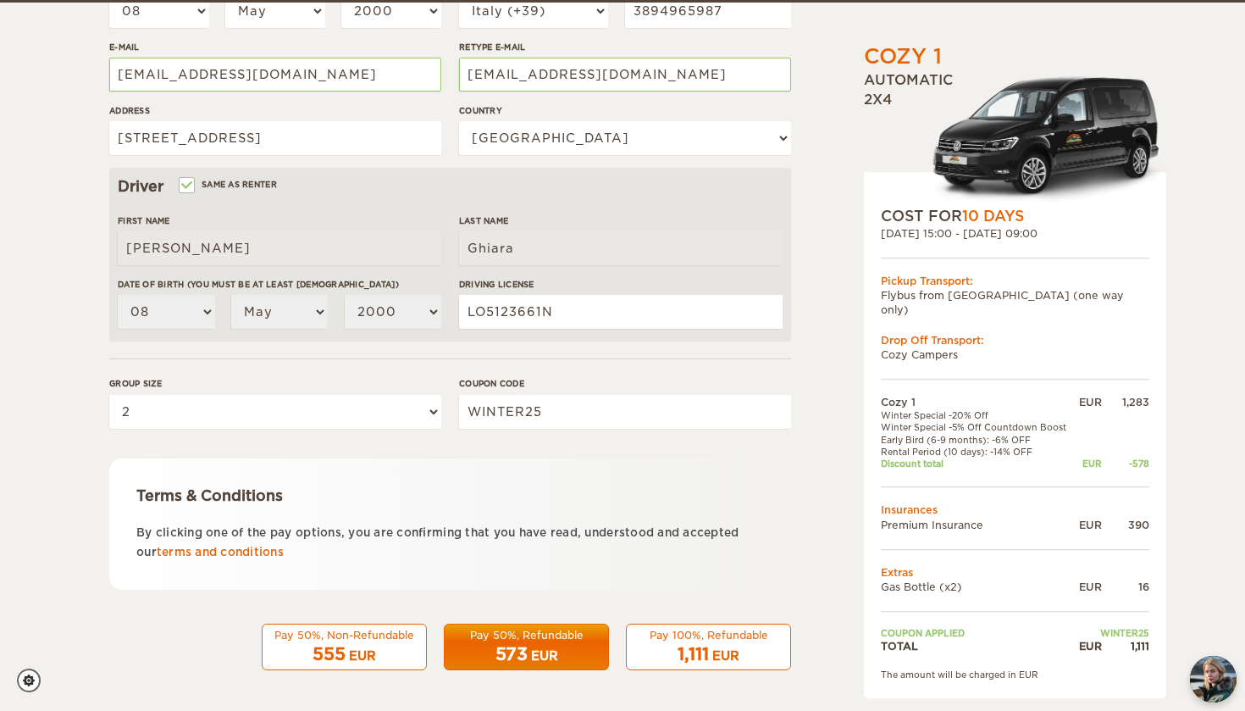
scroll to position [388, 0]
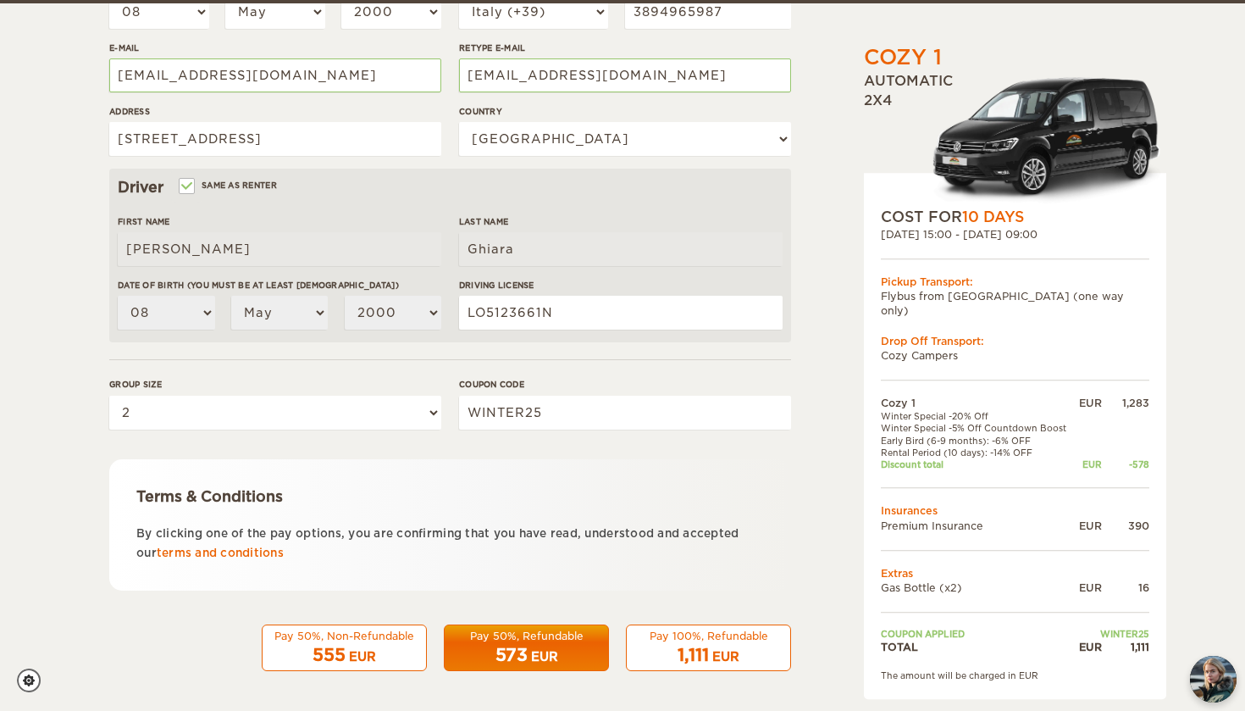
click at [534, 630] on div "Pay 50%, Refundable" at bounding box center [526, 635] width 143 height 14
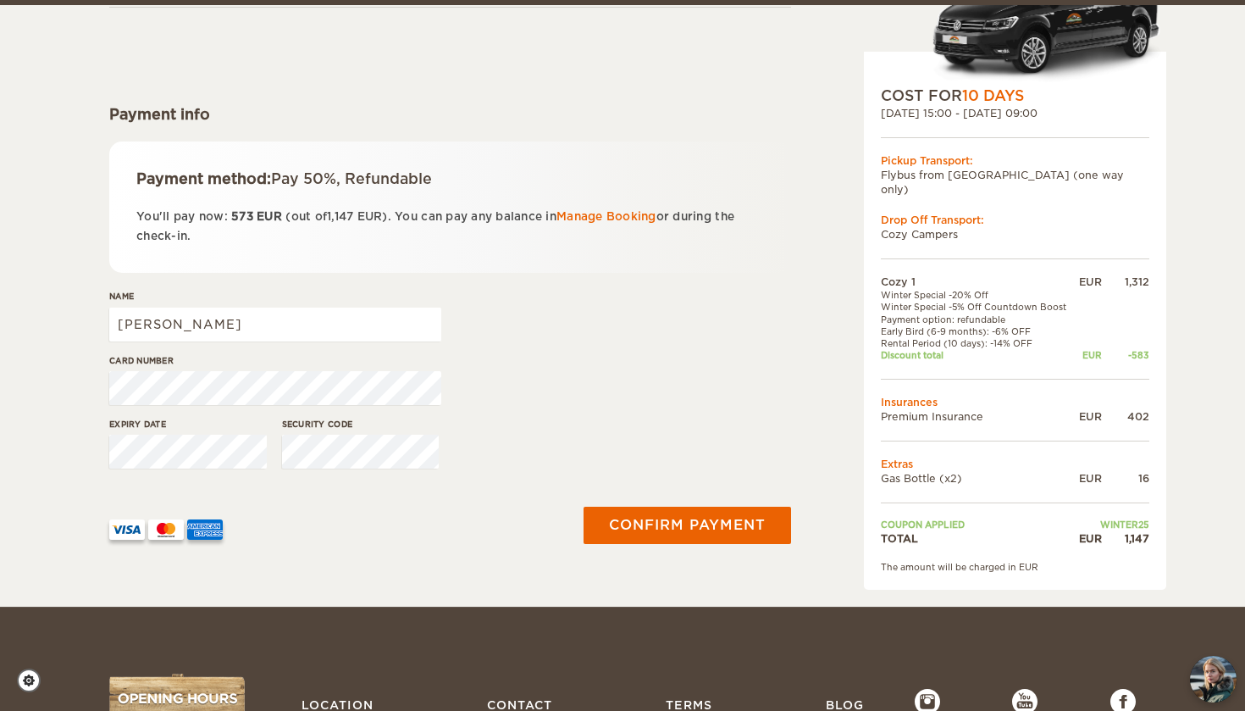
scroll to position [165, 0]
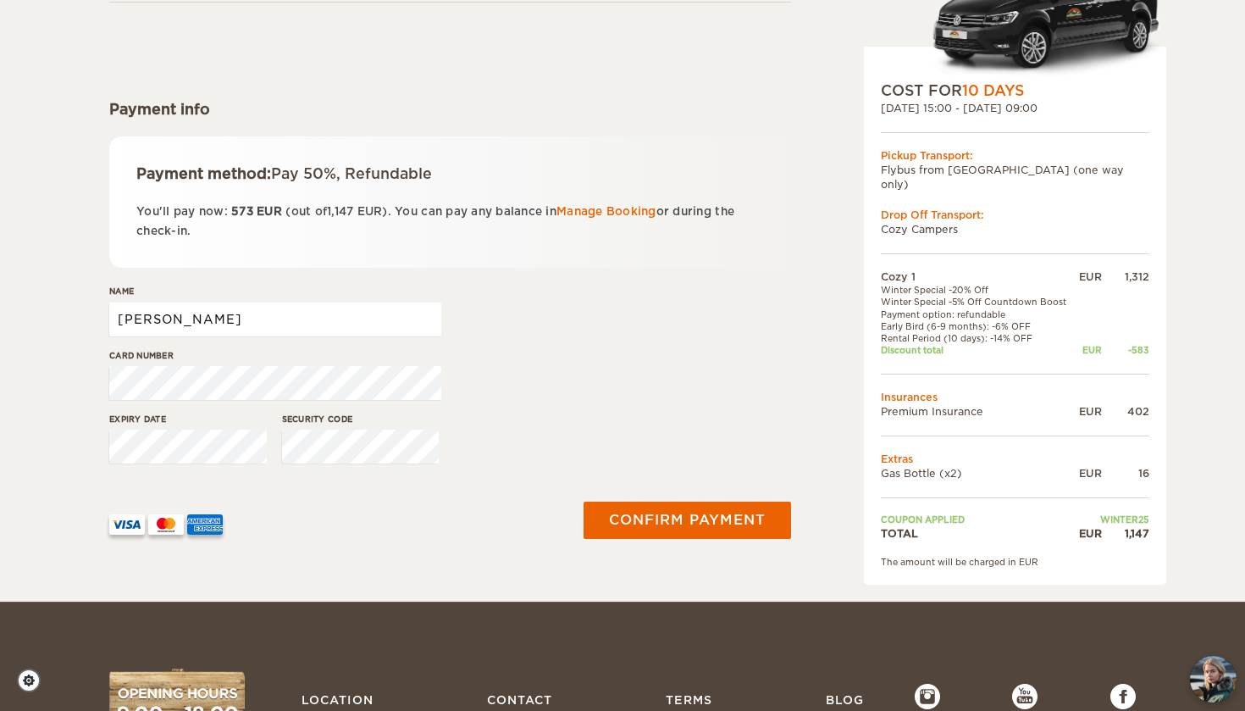
click at [376, 318] on input "[PERSON_NAME]" at bounding box center [275, 319] width 332 height 34
click at [285, 332] on input "[PERSON_NAME]" at bounding box center [275, 319] width 332 height 34
type input "[PERSON_NAME]"
click at [639, 385] on div "Card number" at bounding box center [450, 381] width 682 height 64
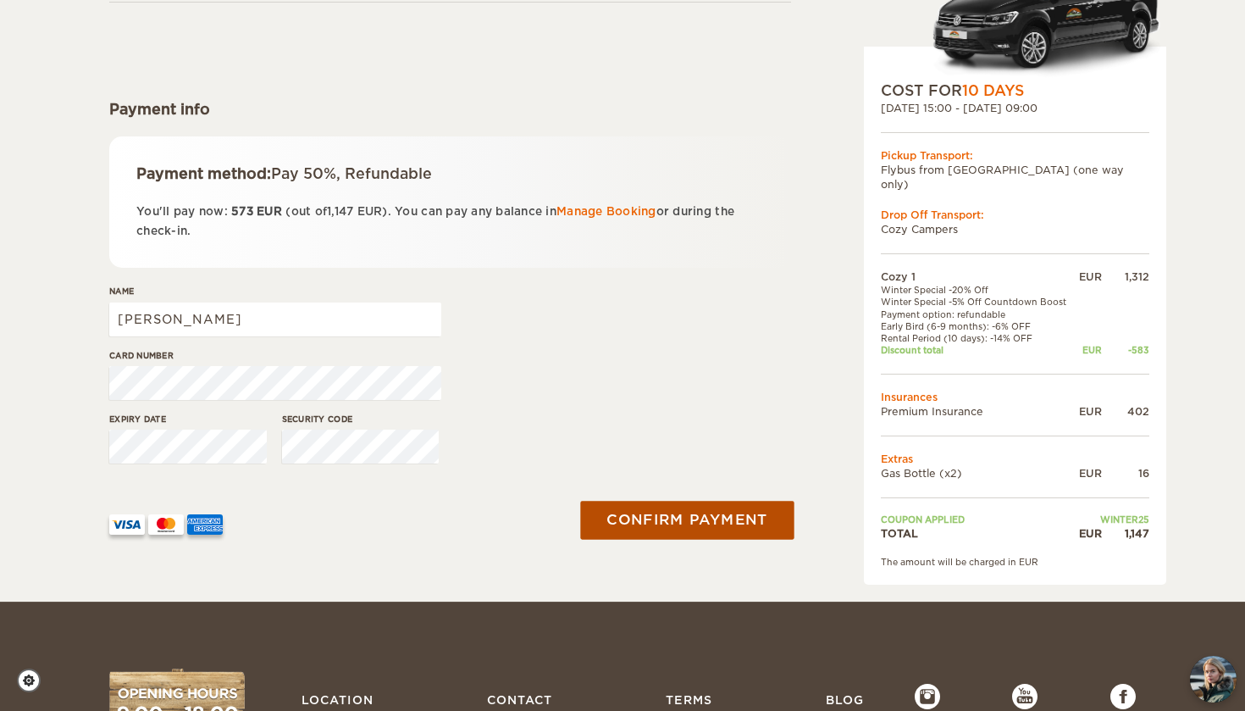
click at [689, 517] on button "Confirm payment" at bounding box center [686, 520] width 213 height 38
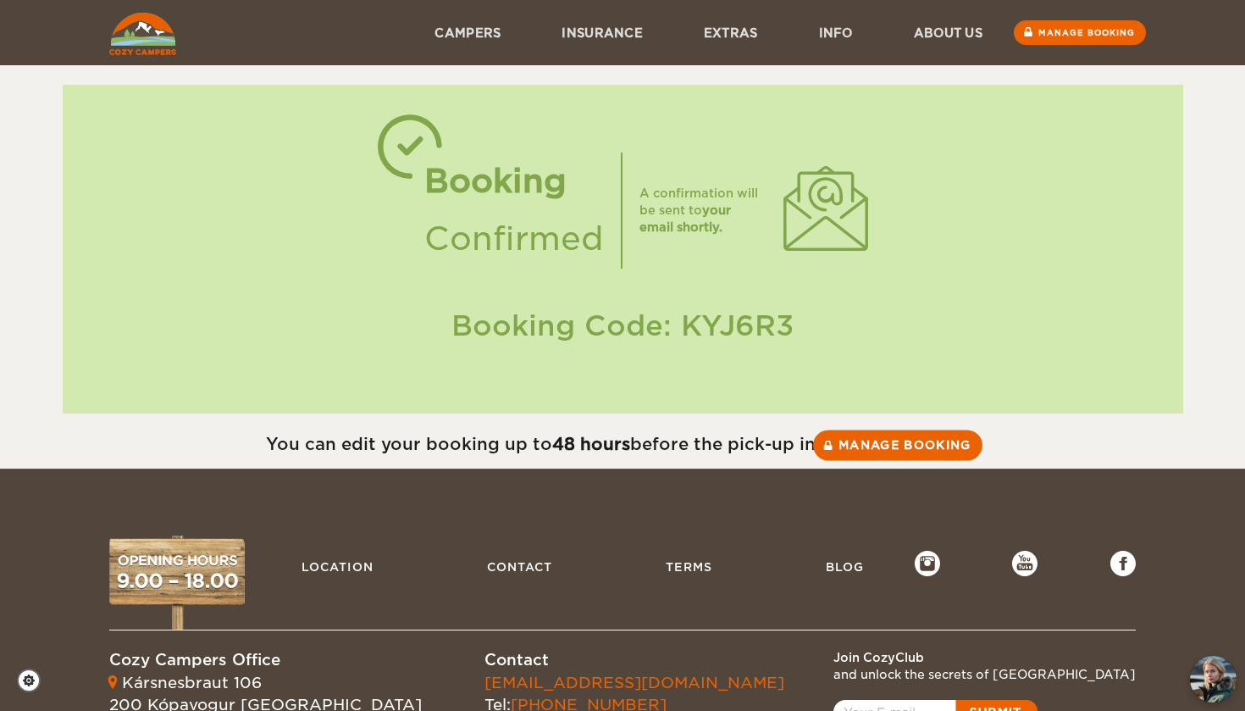
click at [858, 445] on link "Manage booking" at bounding box center [897, 444] width 169 height 30
